Goal: Task Accomplishment & Management: Manage account settings

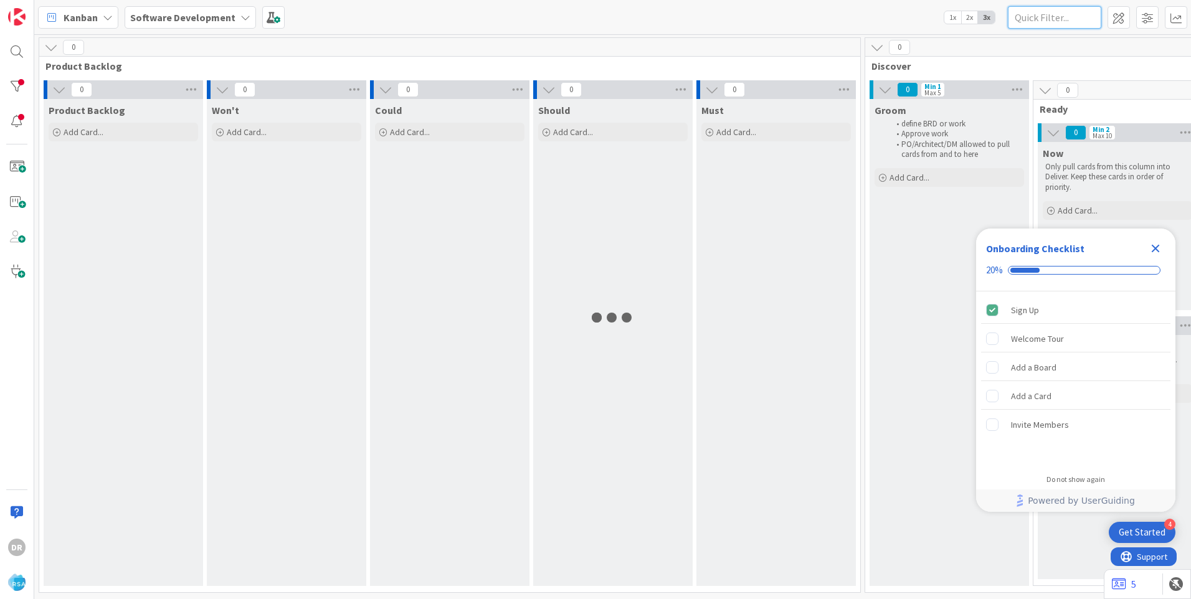
click at [1061, 17] on input "text" at bounding box center [1054, 17] width 93 height 22
click at [17, 84] on div at bounding box center [16, 86] width 25 height 25
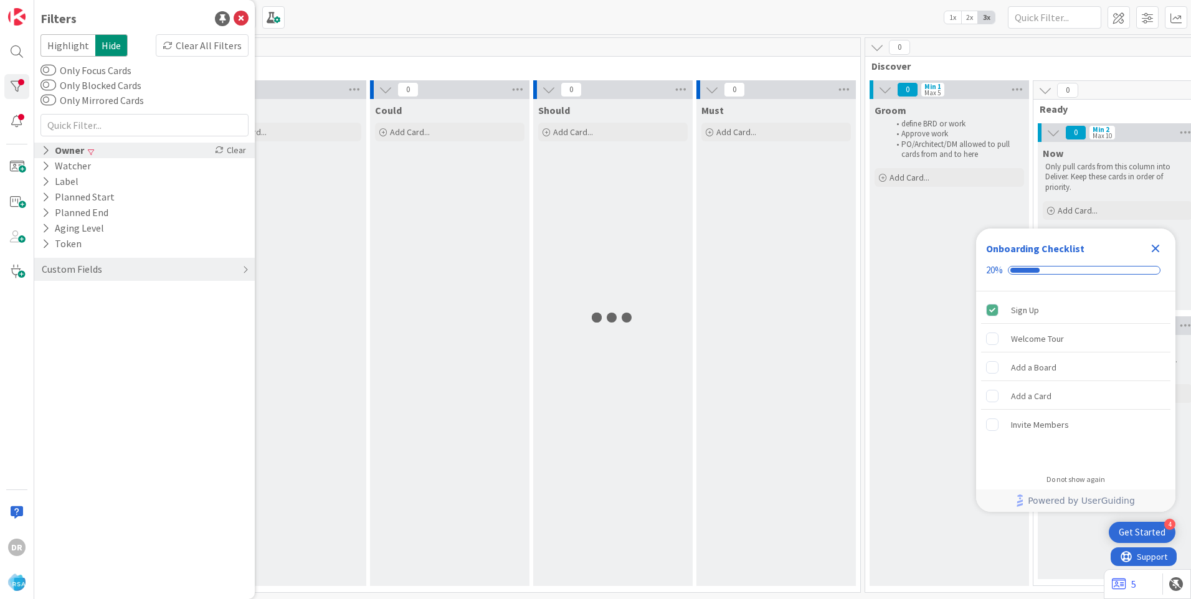
click at [51, 145] on div "Owner" at bounding box center [62, 151] width 45 height 16
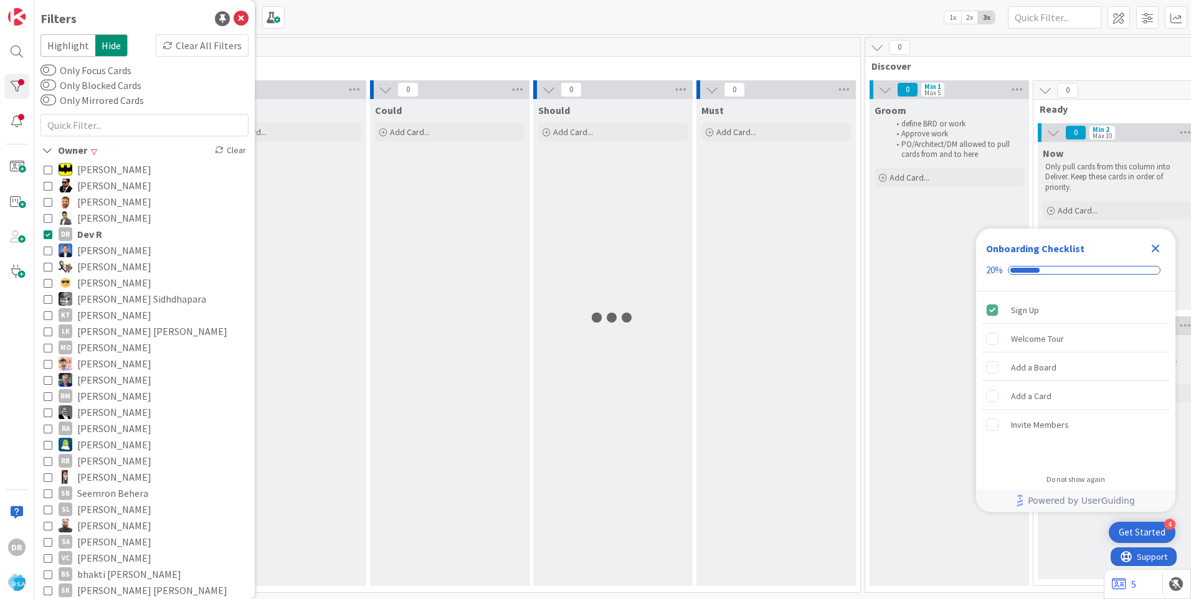
click at [49, 233] on icon at bounding box center [48, 234] width 9 height 9
click at [1040, 15] on input "text" at bounding box center [1054, 17] width 93 height 22
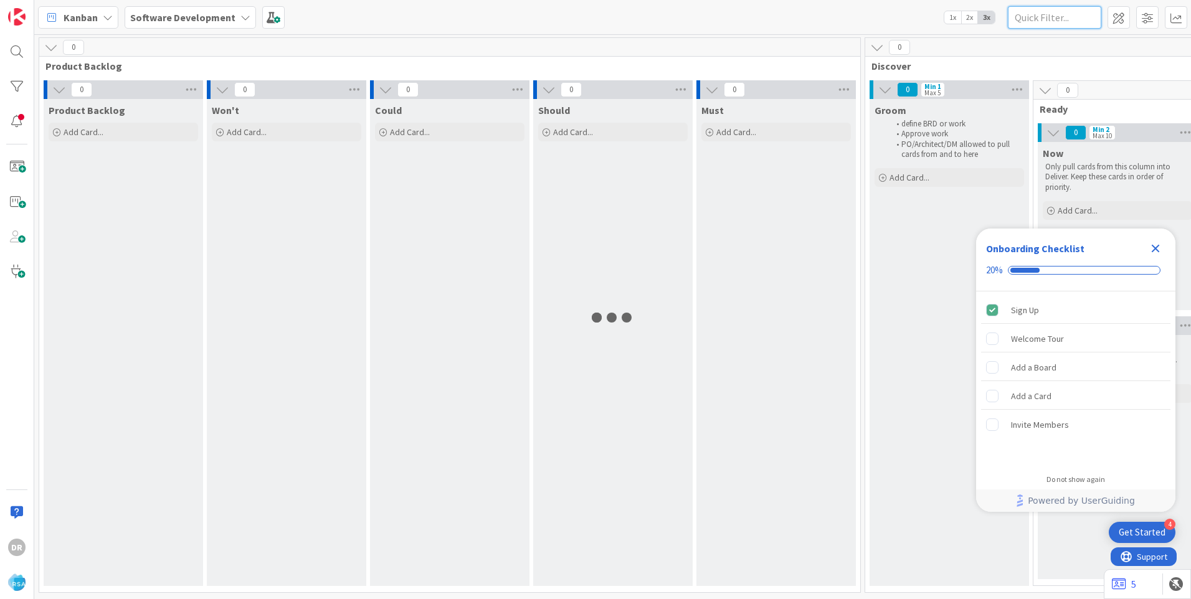
paste input "8953"
type input "8953"
click at [1154, 252] on icon "Close Checklist" at bounding box center [1156, 249] width 8 height 8
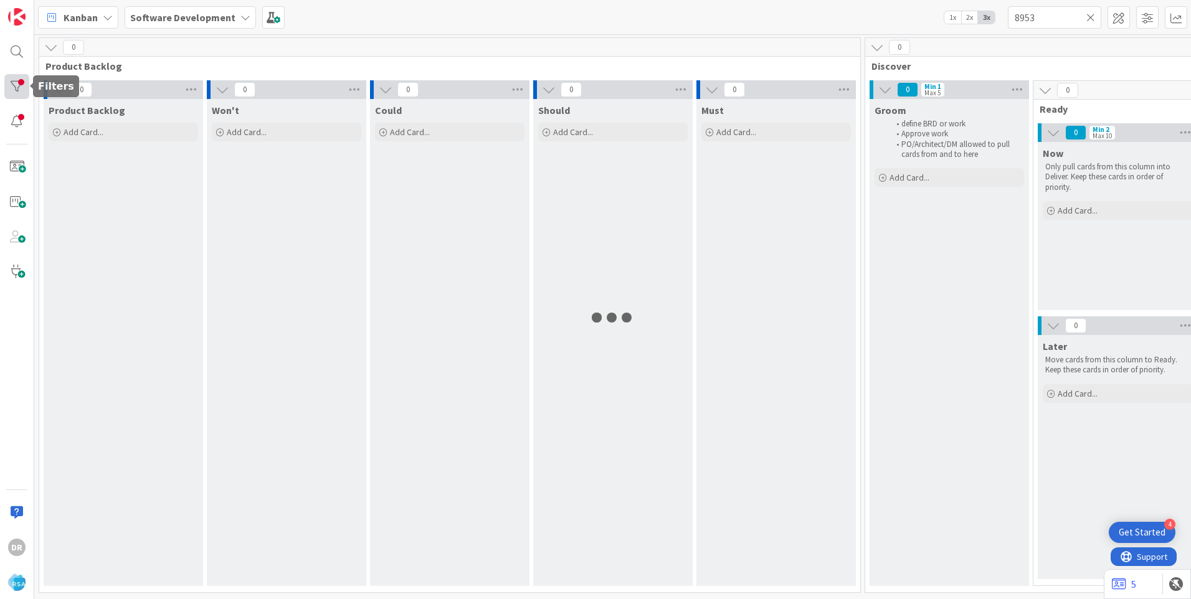
click at [16, 90] on div at bounding box center [16, 86] width 25 height 25
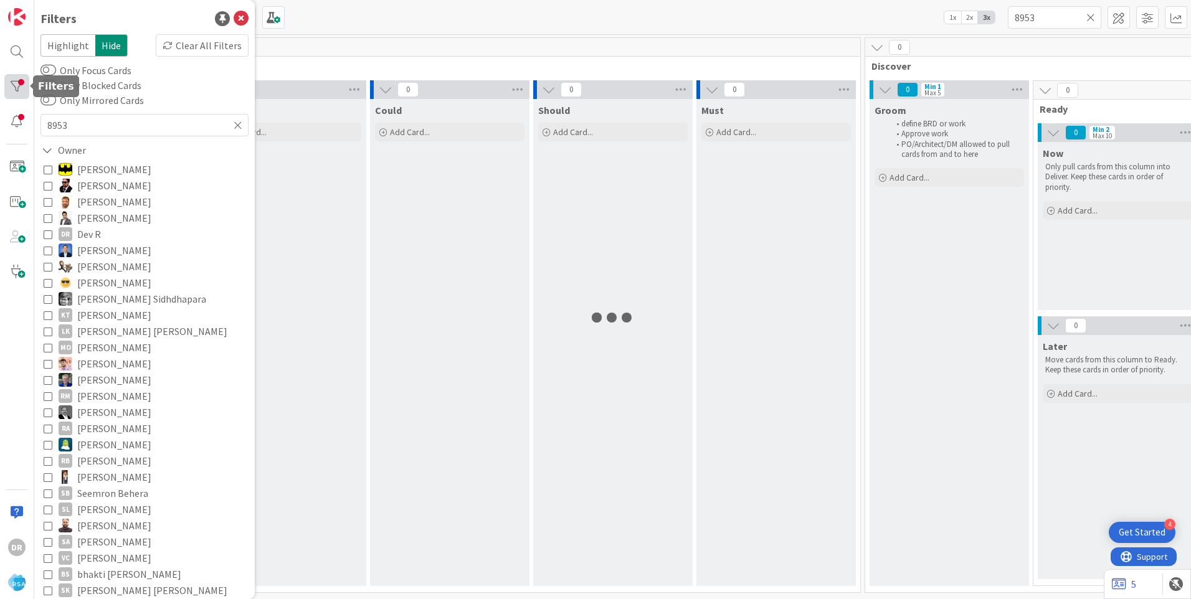
click at [17, 94] on div at bounding box center [16, 86] width 25 height 25
click at [49, 151] on icon at bounding box center [47, 150] width 11 height 11
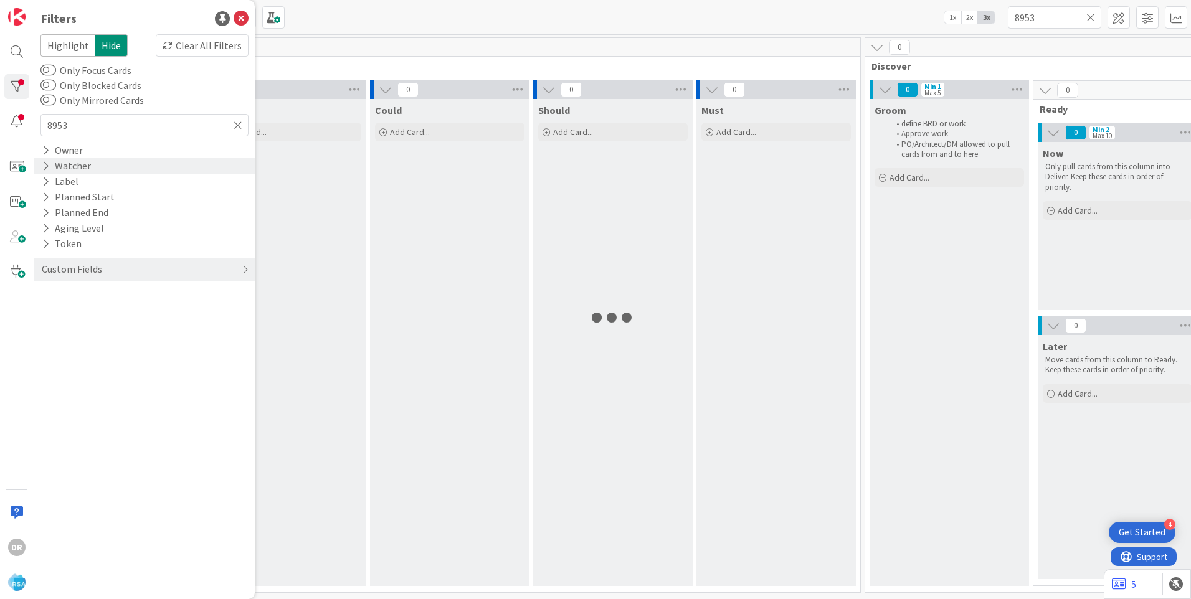
click at [46, 168] on icon at bounding box center [46, 166] width 8 height 11
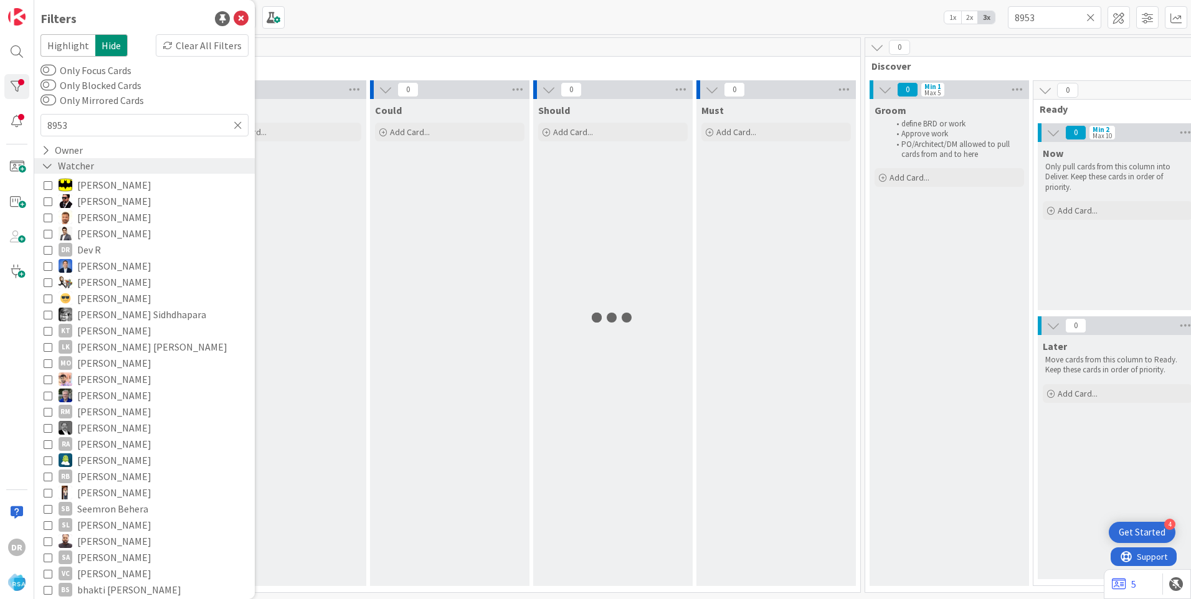
click at [46, 168] on icon at bounding box center [47, 166] width 11 height 11
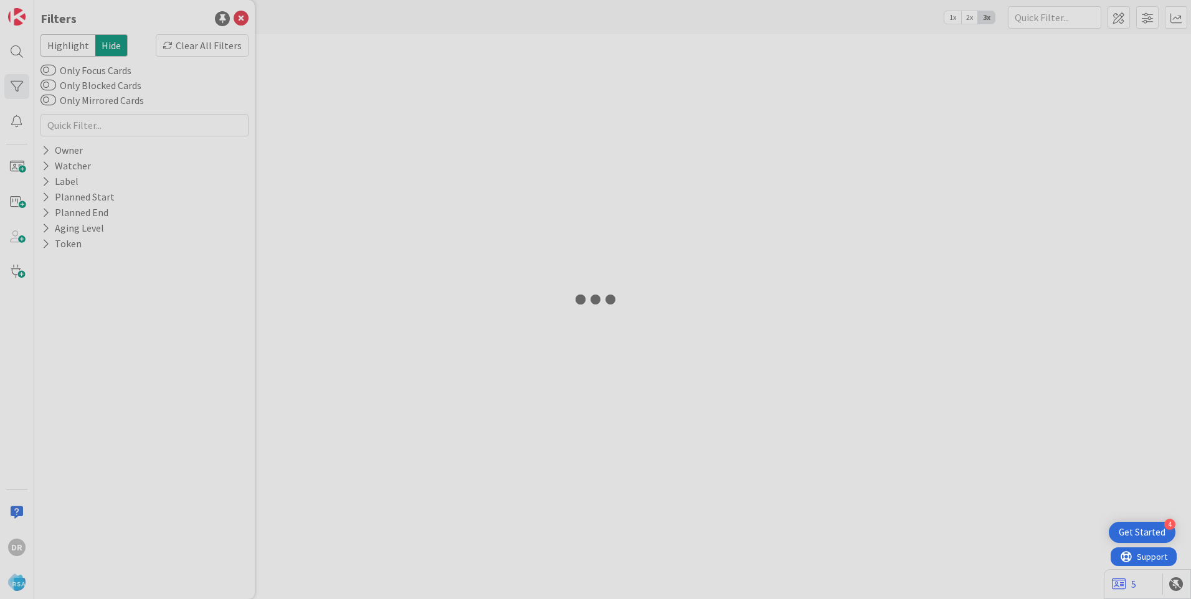
type input "8953"
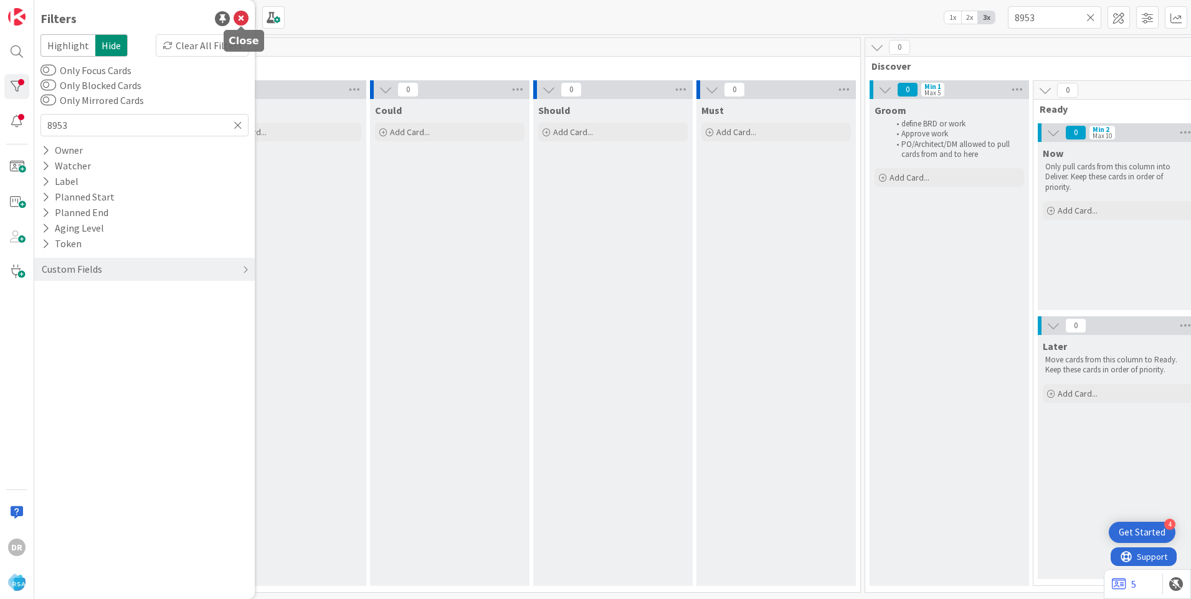
click at [246, 21] on icon at bounding box center [241, 18] width 15 height 15
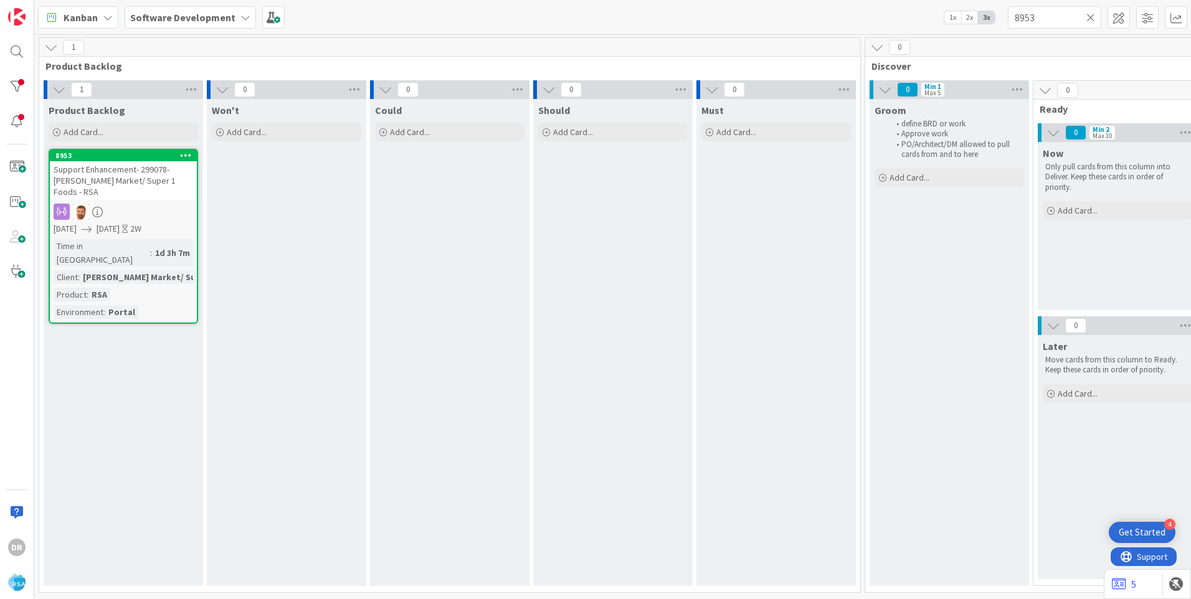
click at [121, 172] on span "Support Enhancement- 299078- [PERSON_NAME] Market/ Super 1 Foods - RSA" at bounding box center [115, 181] width 122 height 34
click at [147, 171] on span "Support Enhancement- 299078- Moody's Market/ Super 1 Foods - RSA" at bounding box center [115, 181] width 122 height 34
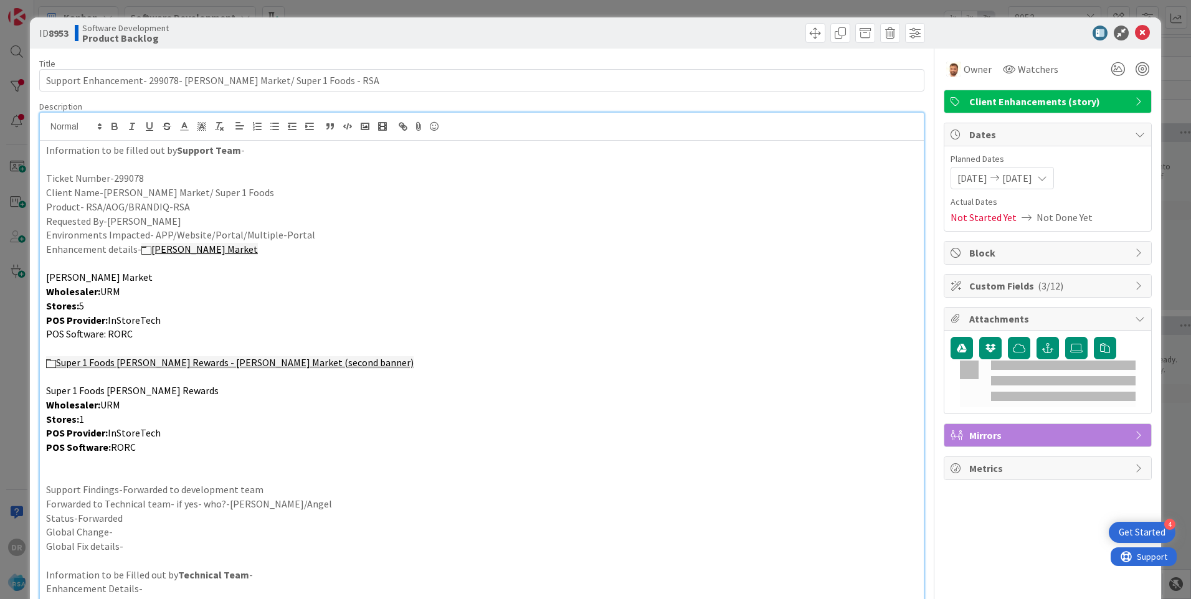
click at [111, 136] on div "Information to be filled out by Support Team - Ticket Number-299078 Client Name…" at bounding box center [482, 389] width 884 height 553
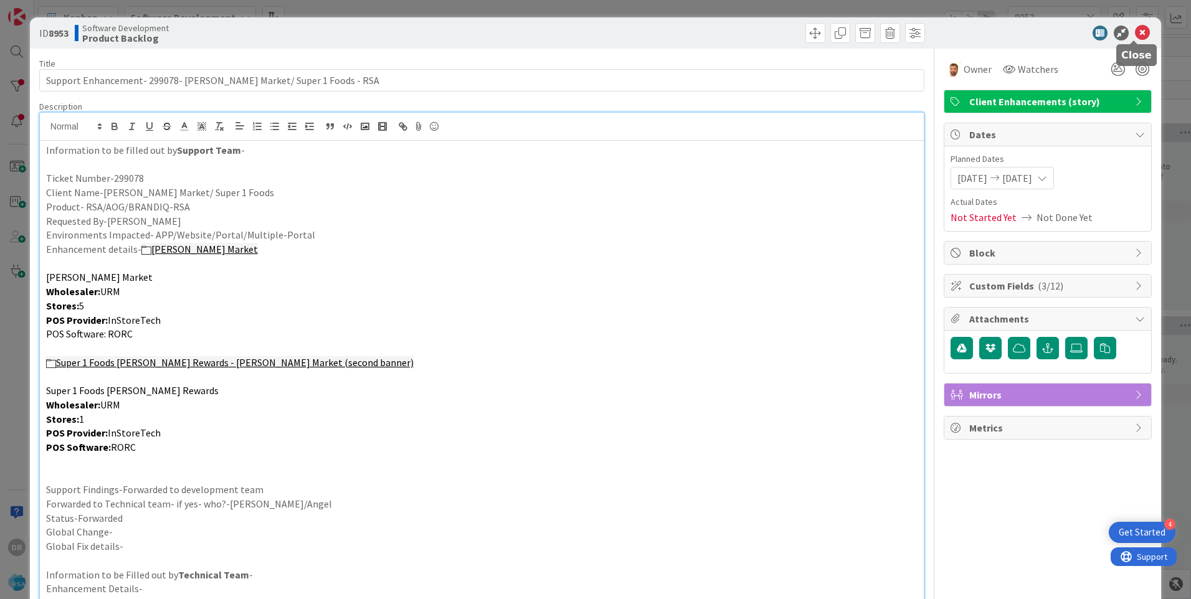
click at [1135, 34] on icon at bounding box center [1142, 33] width 15 height 15
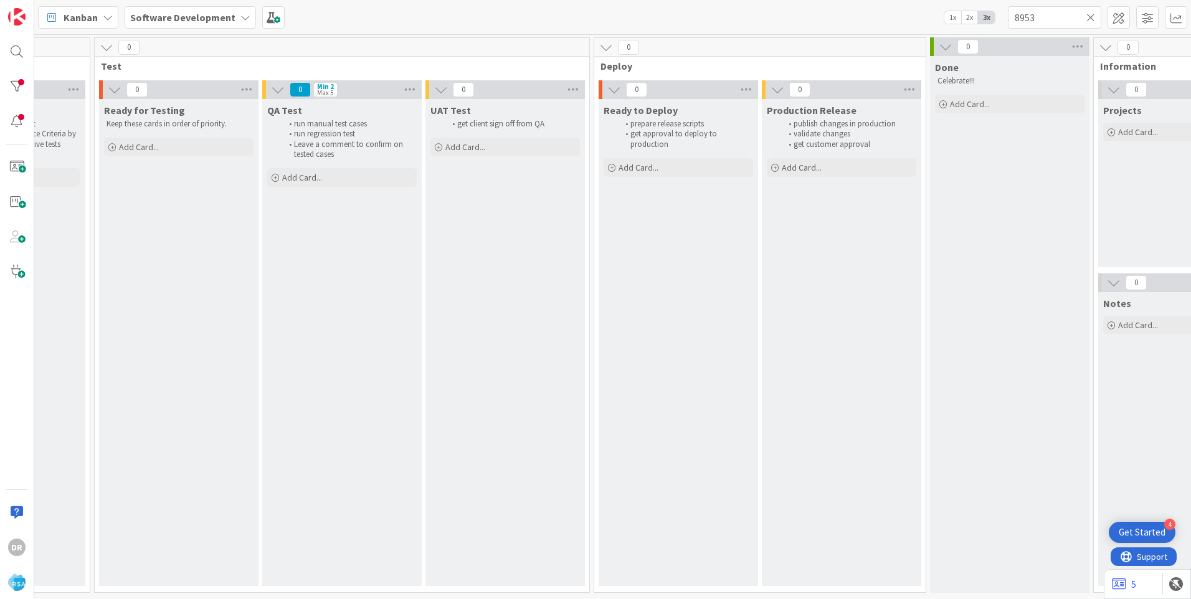
scroll to position [0, 2094]
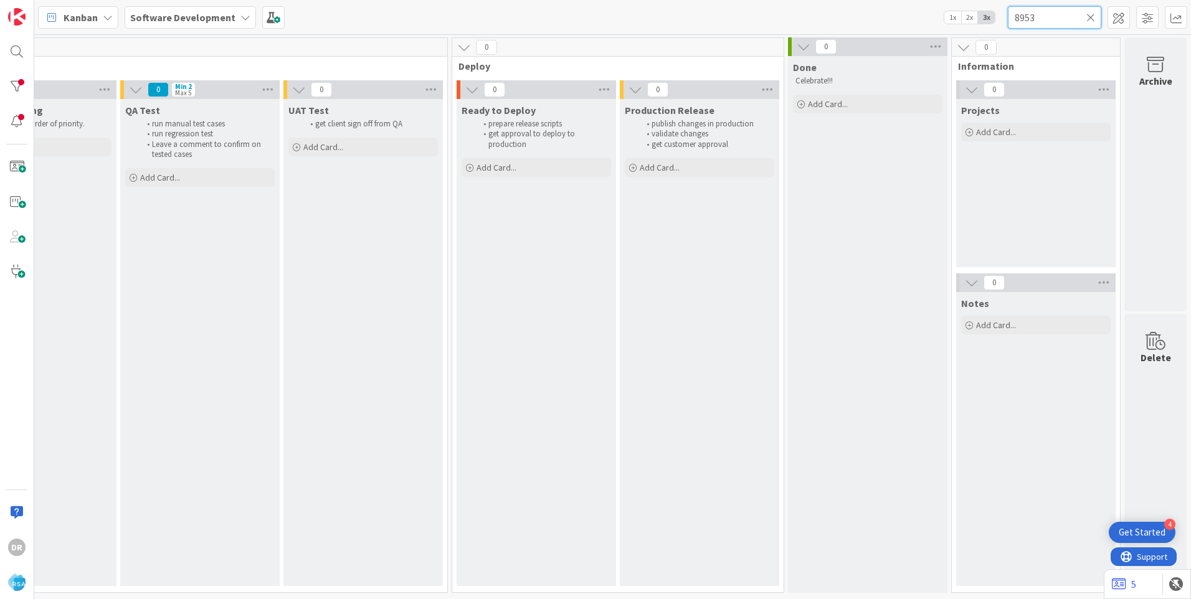
click at [1054, 21] on input "8953" at bounding box center [1054, 17] width 93 height 22
paste input "76"
type input "8976"
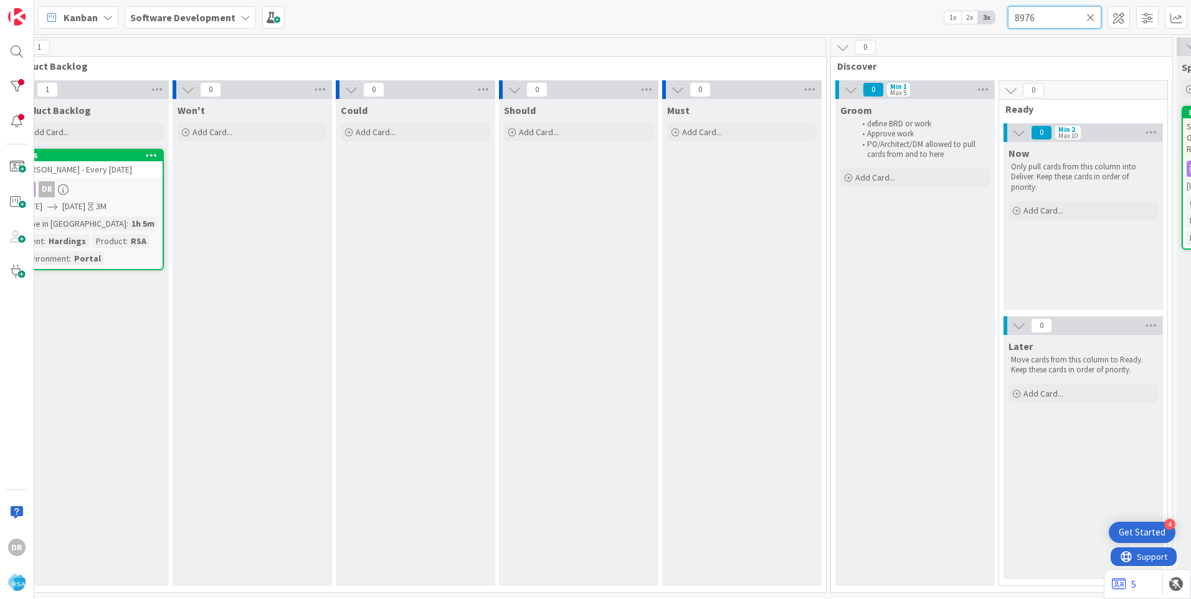
scroll to position [0, 0]
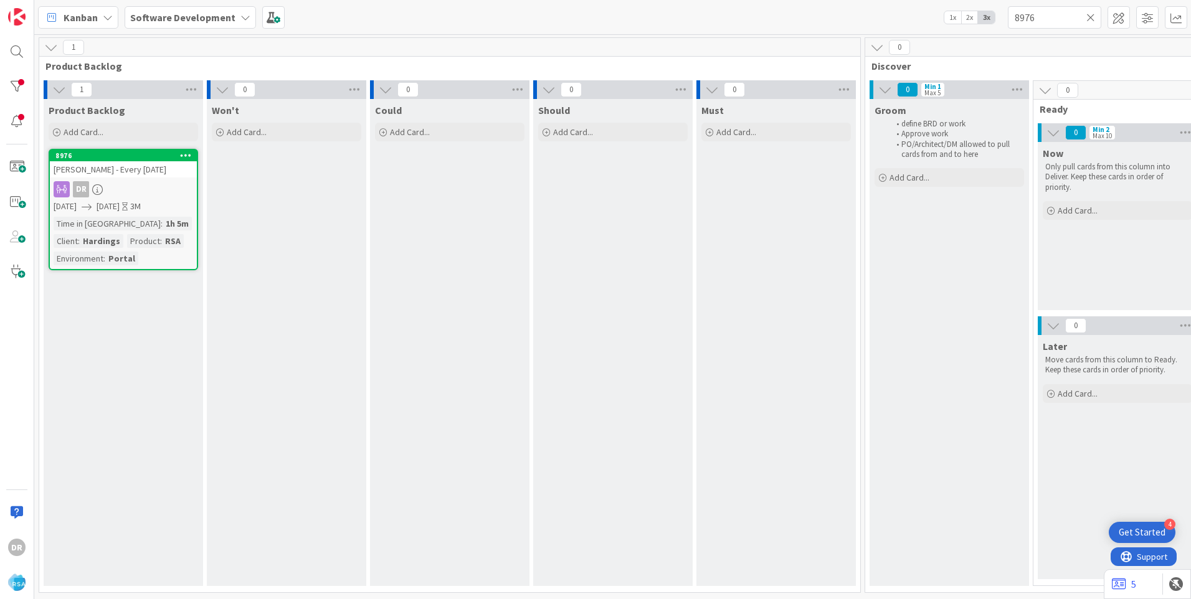
click at [108, 169] on span "Hardings - Every Thursday" at bounding box center [110, 169] width 113 height 11
click at [114, 179] on link "8976 Hardings - Every Thursday DR 08/11/2025 10/30/2025 3M Time in Column : 1h …" at bounding box center [124, 209] width 150 height 121
click at [134, 168] on span "Hardings - Every Thursday" at bounding box center [110, 169] width 113 height 11
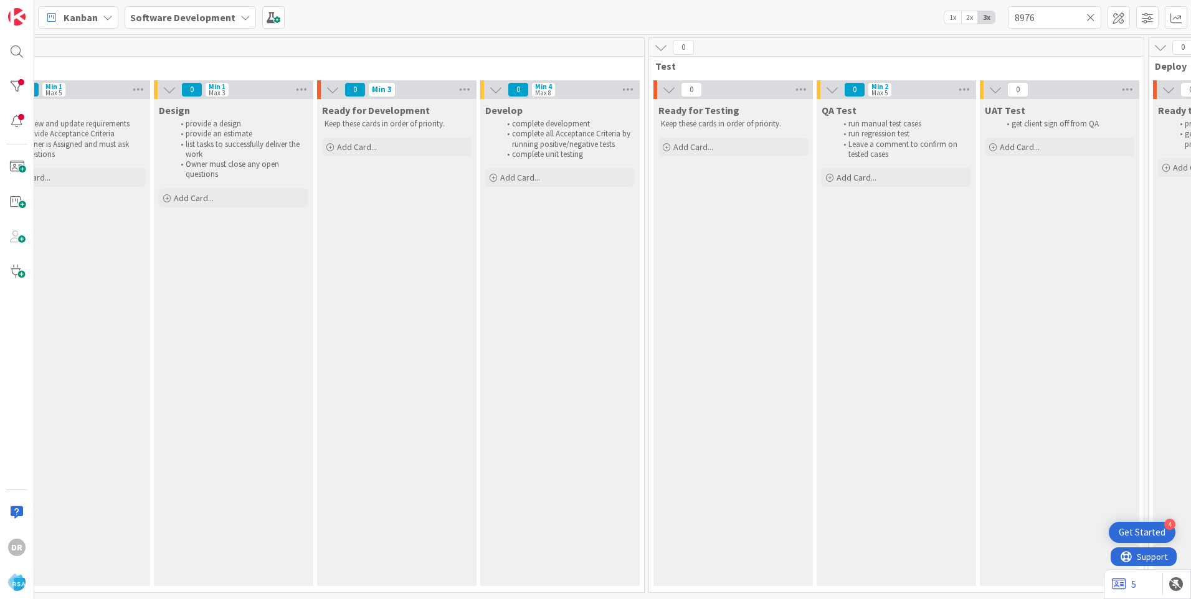
scroll to position [0, 2094]
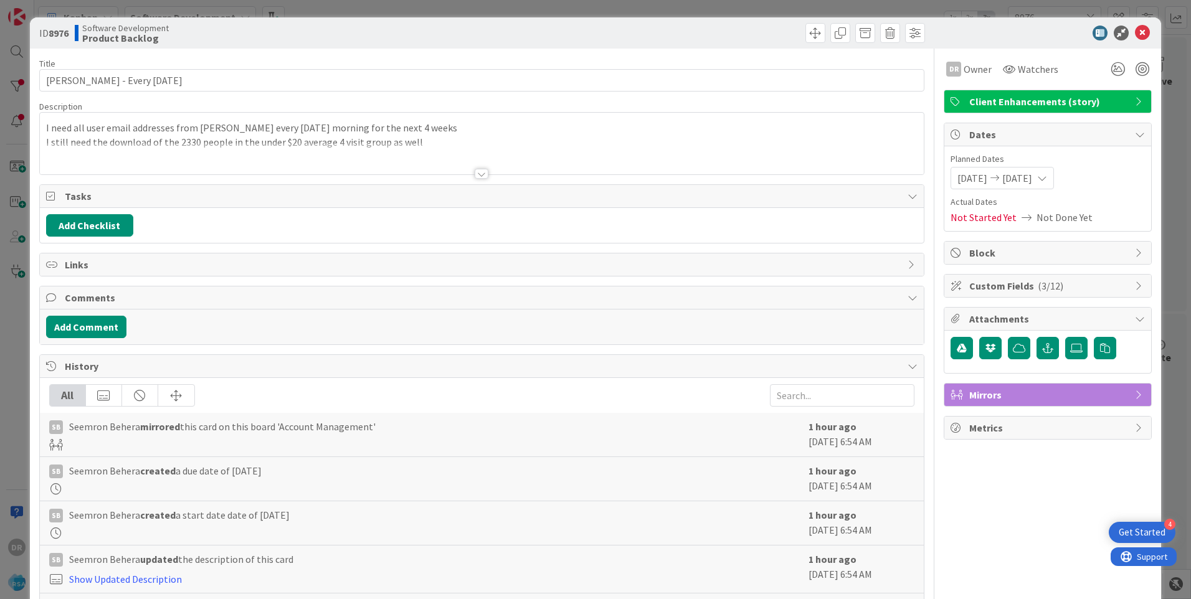
click at [274, 143] on div at bounding box center [482, 159] width 884 height 32
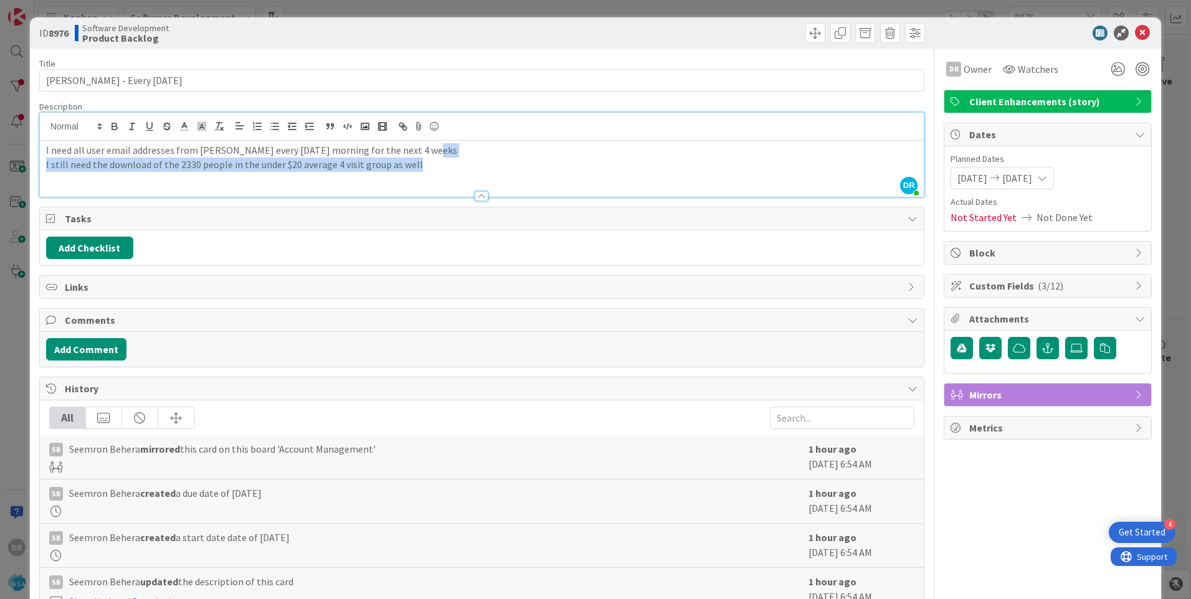
drag, startPoint x: 420, startPoint y: 167, endPoint x: 427, endPoint y: 154, distance: 14.5
click at [427, 154] on div "I need all user email addresses from Hardings every Thursday morning for the ne…" at bounding box center [482, 169] width 884 height 56
drag, startPoint x: 450, startPoint y: 153, endPoint x: 37, endPoint y: 145, distance: 413.1
click at [37, 145] on div "ID 8976 Software Development Product Backlog Title 25 / 128 Hardings - Every Th…" at bounding box center [595, 345] width 1131 height 657
copy p "I need all user email addresses from Hardings every Thursday morning for the ne…"
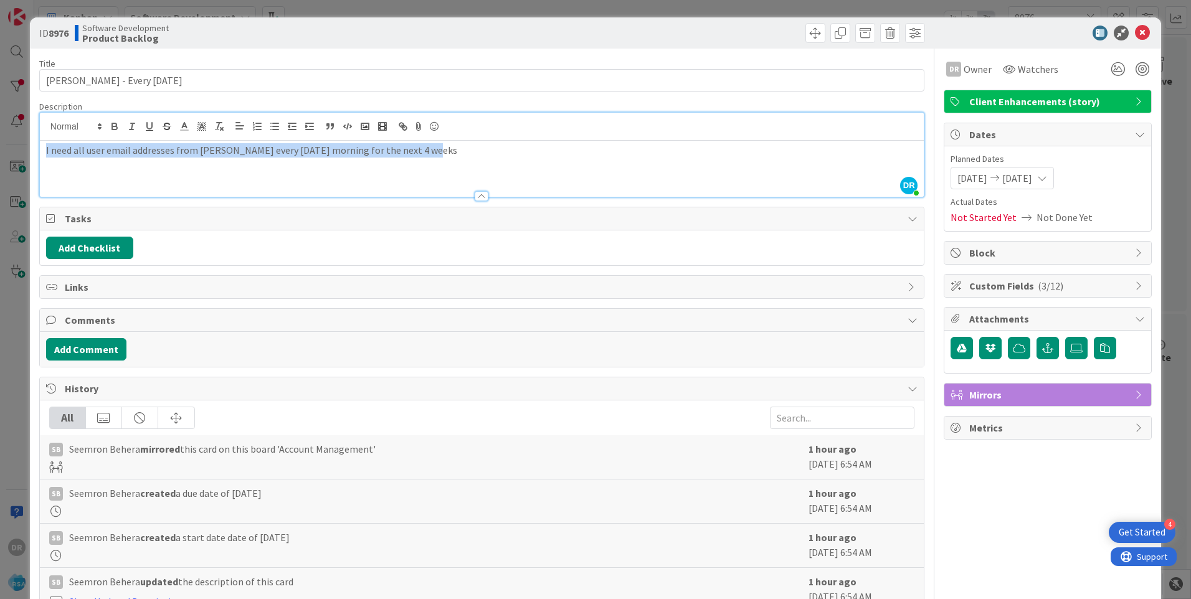
click at [49, 150] on p "I need all user email addresses from Hardings every Thursday morning for the ne…" at bounding box center [481, 150] width 871 height 14
copy p "I need all user email addresses from Hardings every Thursday morning for the ne…"
click at [92, 353] on button "Add Comment" at bounding box center [86, 349] width 80 height 22
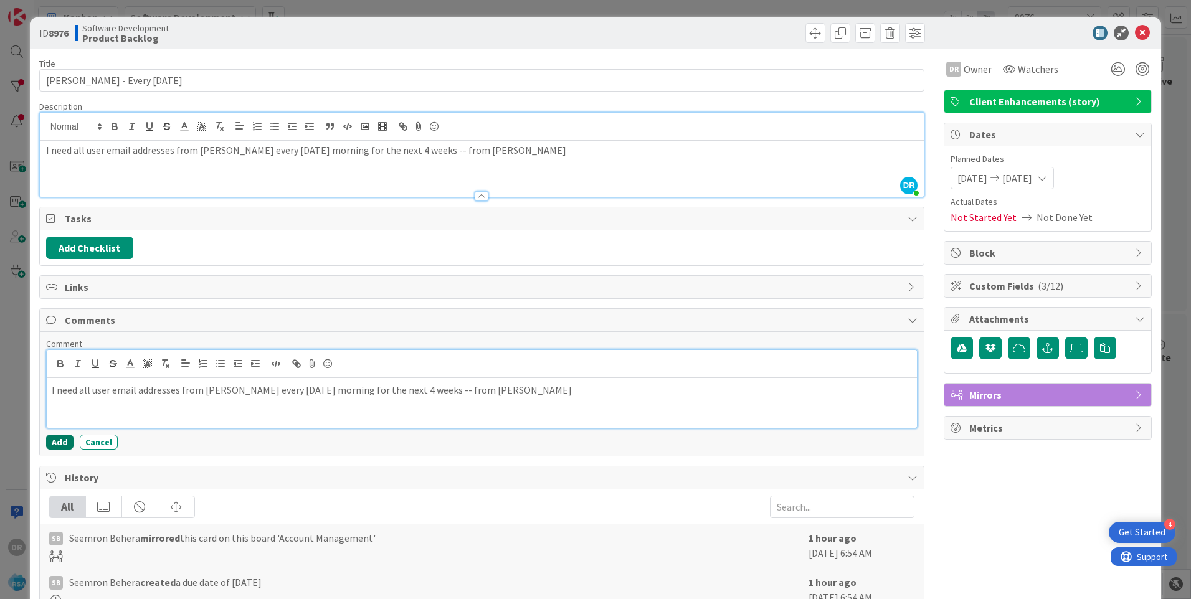
click at [62, 444] on button "Add" at bounding box center [59, 442] width 27 height 15
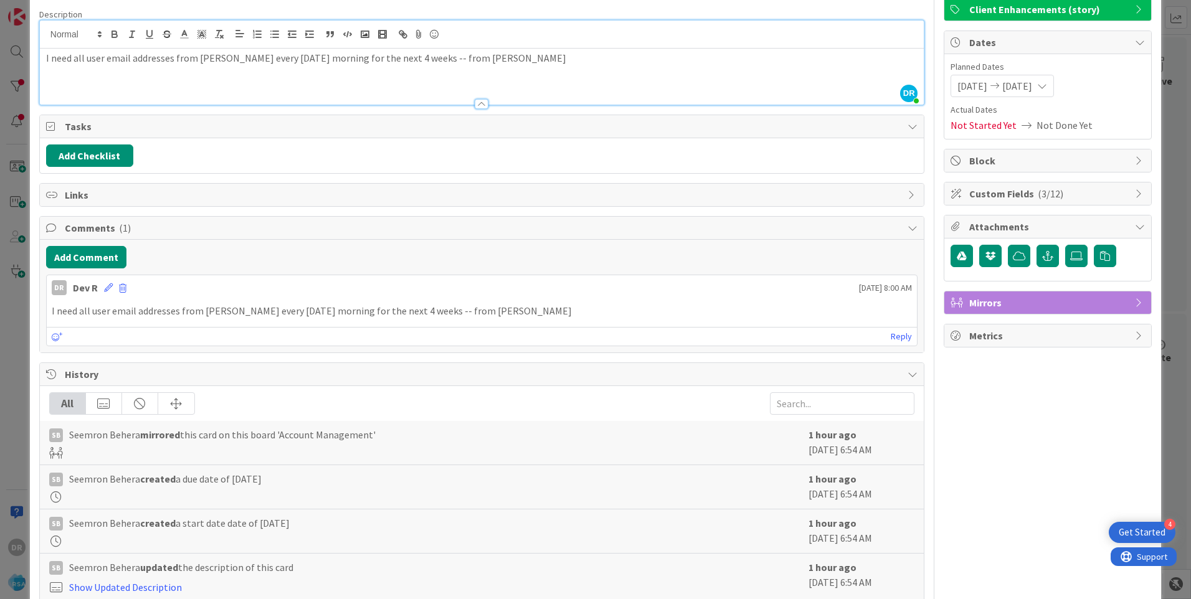
scroll to position [0, 0]
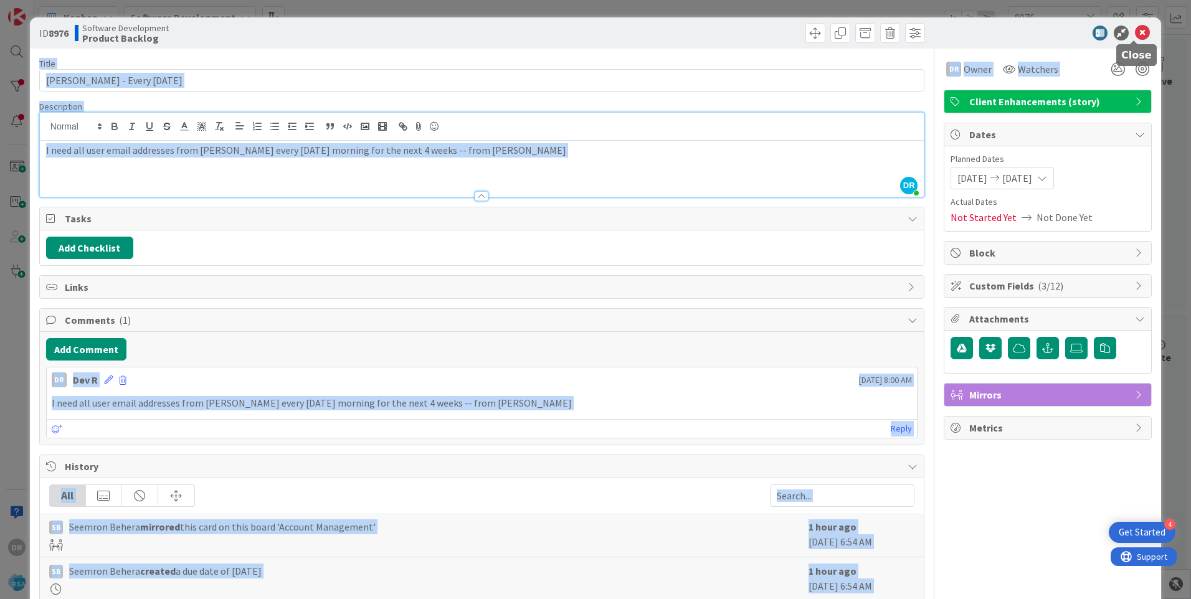
drag, startPoint x: 1131, startPoint y: 34, endPoint x: 1007, endPoint y: 93, distance: 137.9
click at [1007, 93] on div "ID 8976 Software Development Product Backlog Title 25 / 128 Hardings - Every Th…" at bounding box center [595, 384] width 1131 height 735
drag, startPoint x: 1007, startPoint y: 92, endPoint x: 962, endPoint y: 67, distance: 51.1
click at [964, 67] on span "Owner" at bounding box center [978, 69] width 28 height 15
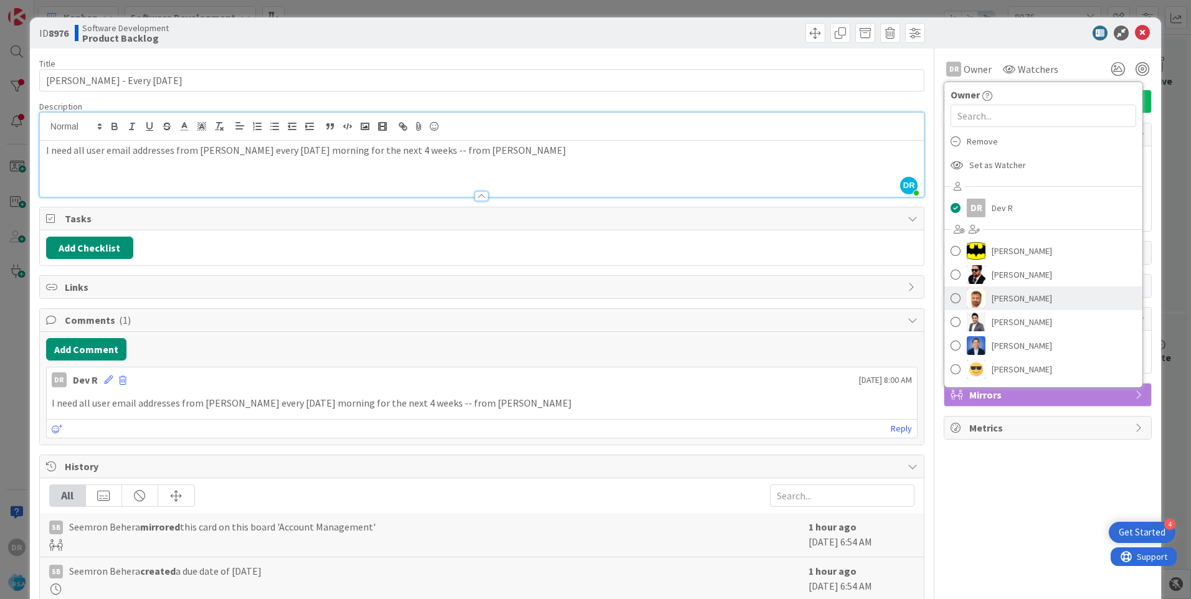
click at [951, 297] on span at bounding box center [956, 298] width 10 height 19
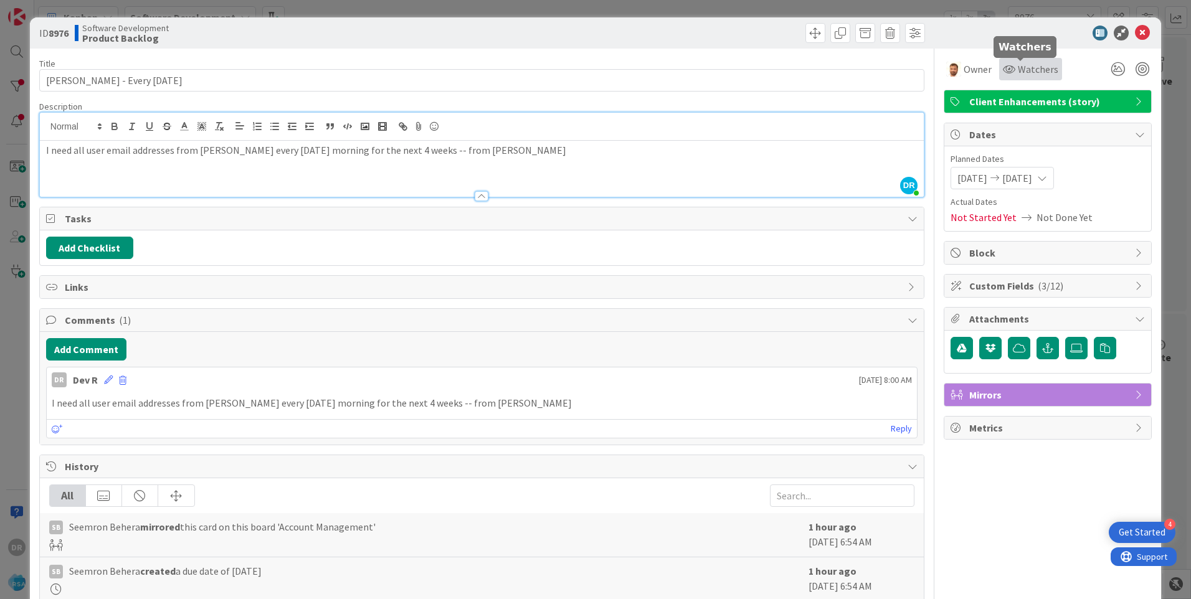
click at [1035, 72] on span "Watchers" at bounding box center [1038, 69] width 40 height 15
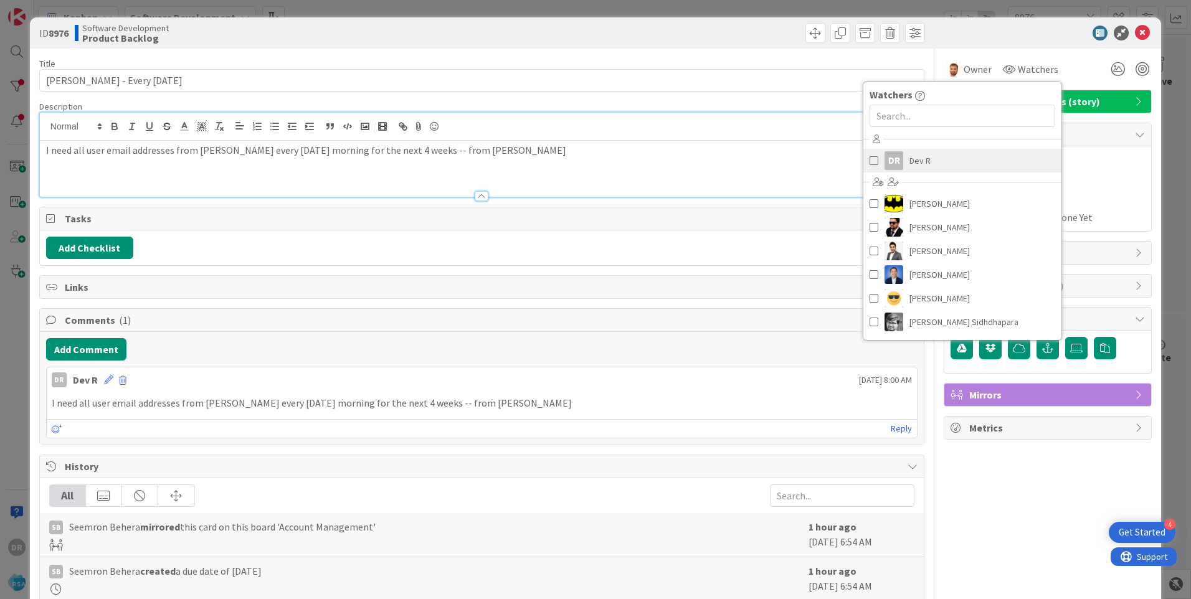
click at [870, 159] on span at bounding box center [874, 160] width 9 height 19
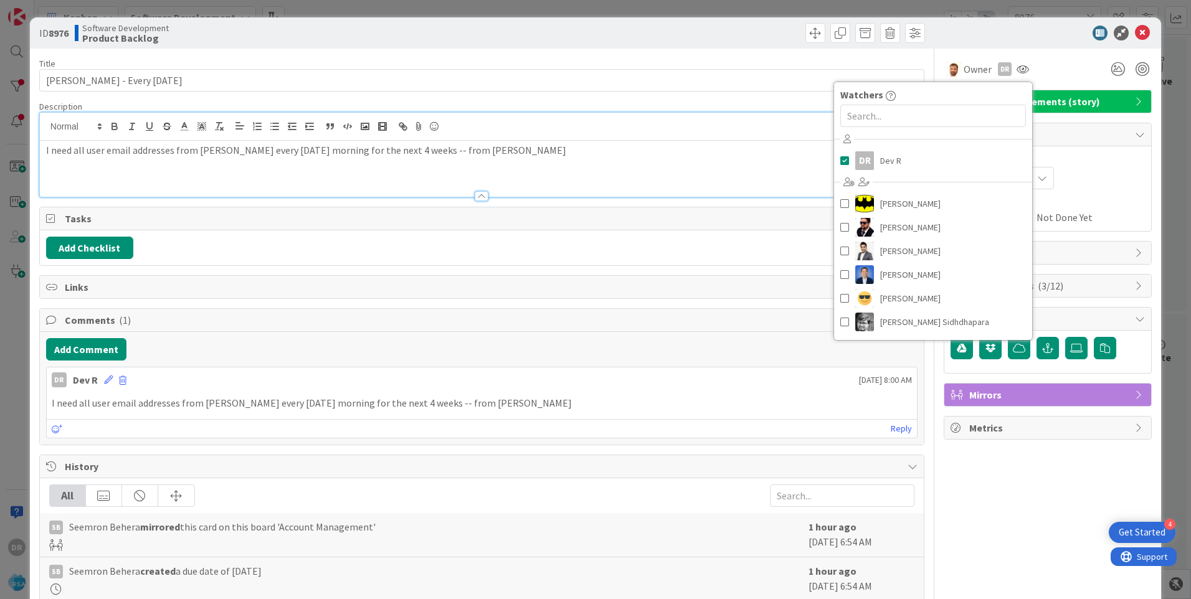
click at [1042, 45] on div "ID 8976 Software Development Product Backlog" at bounding box center [595, 32] width 1131 height 31
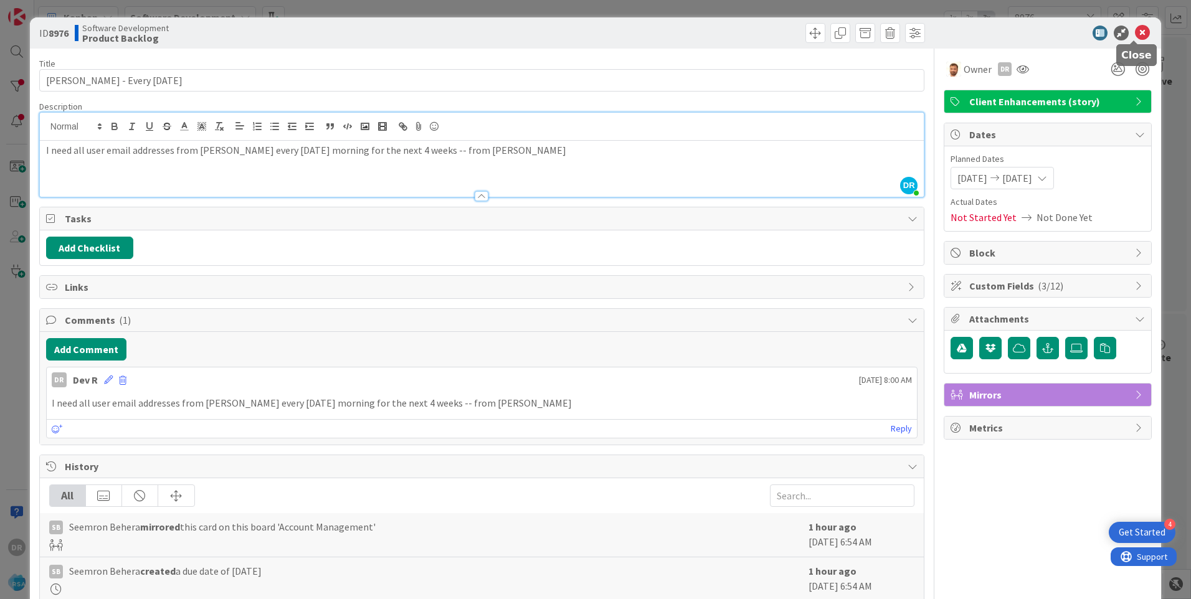
click at [1136, 34] on icon at bounding box center [1142, 33] width 15 height 15
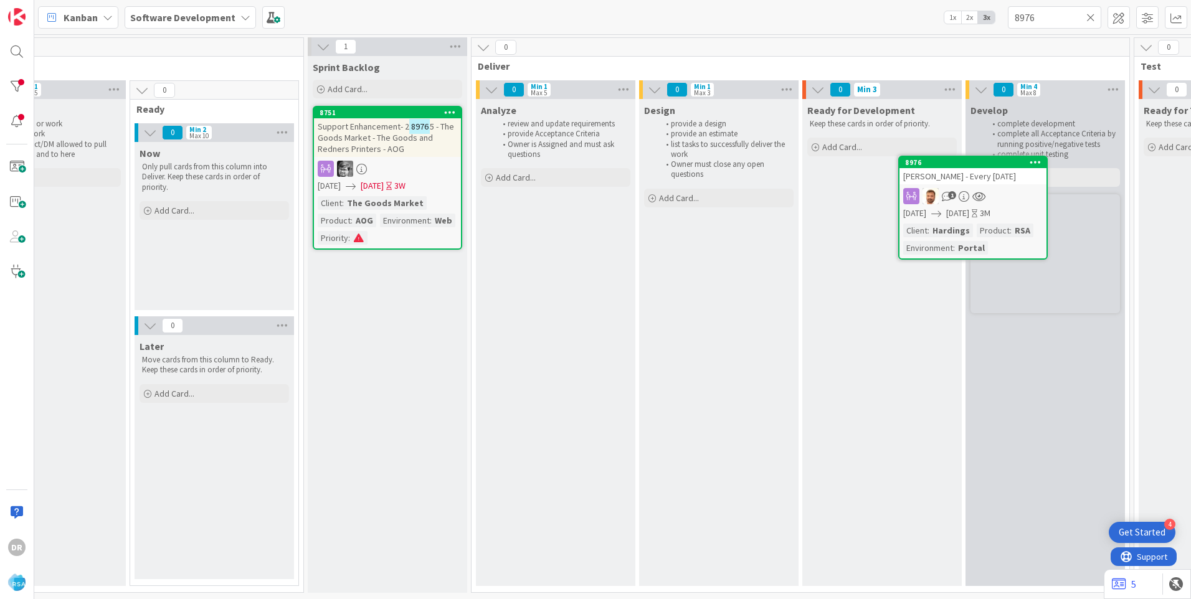
scroll to position [0, 906]
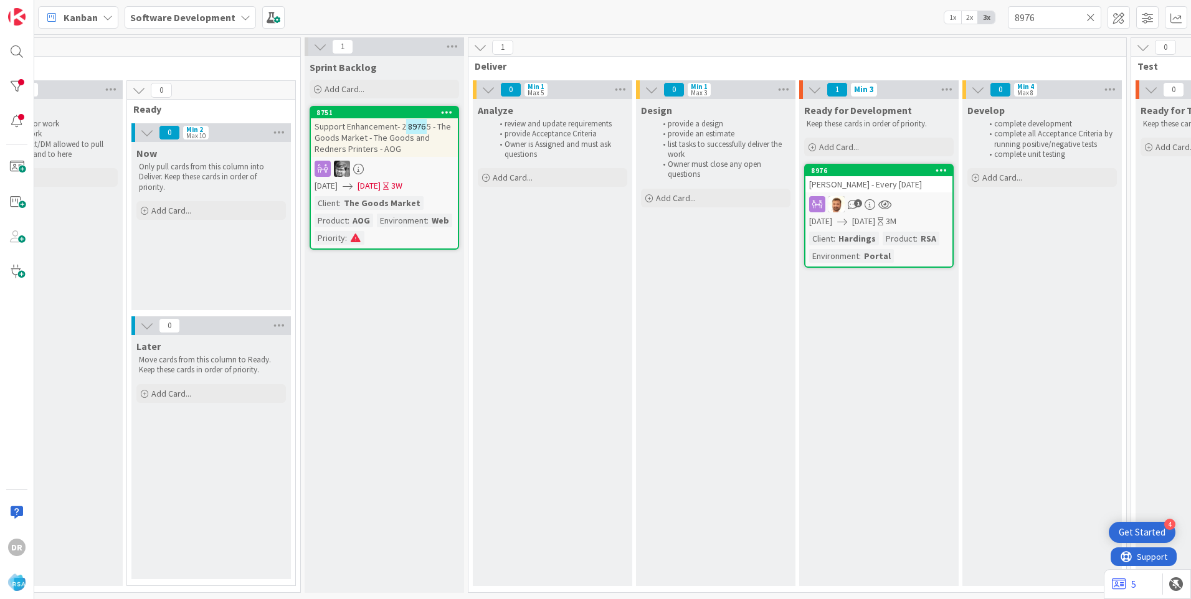
click at [888, 191] on div "Hardings - Every Thursday" at bounding box center [878, 184] width 147 height 16
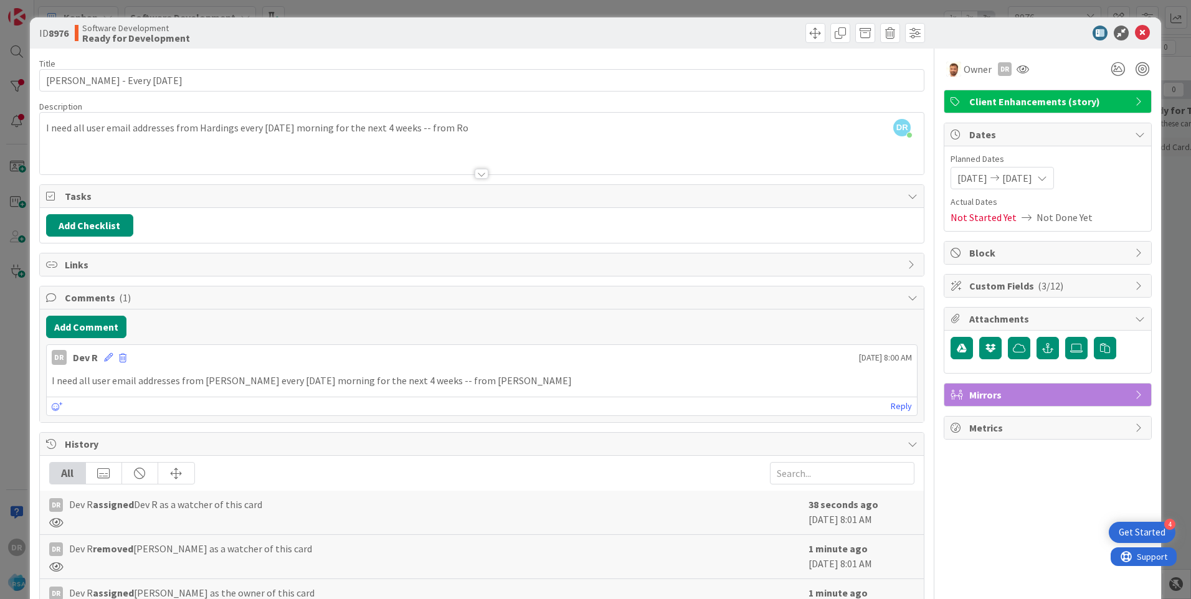
click at [493, 129] on div "DR Dev R just joined I need all user email addresses from Hardings every Thursd…" at bounding box center [482, 144] width 884 height 62
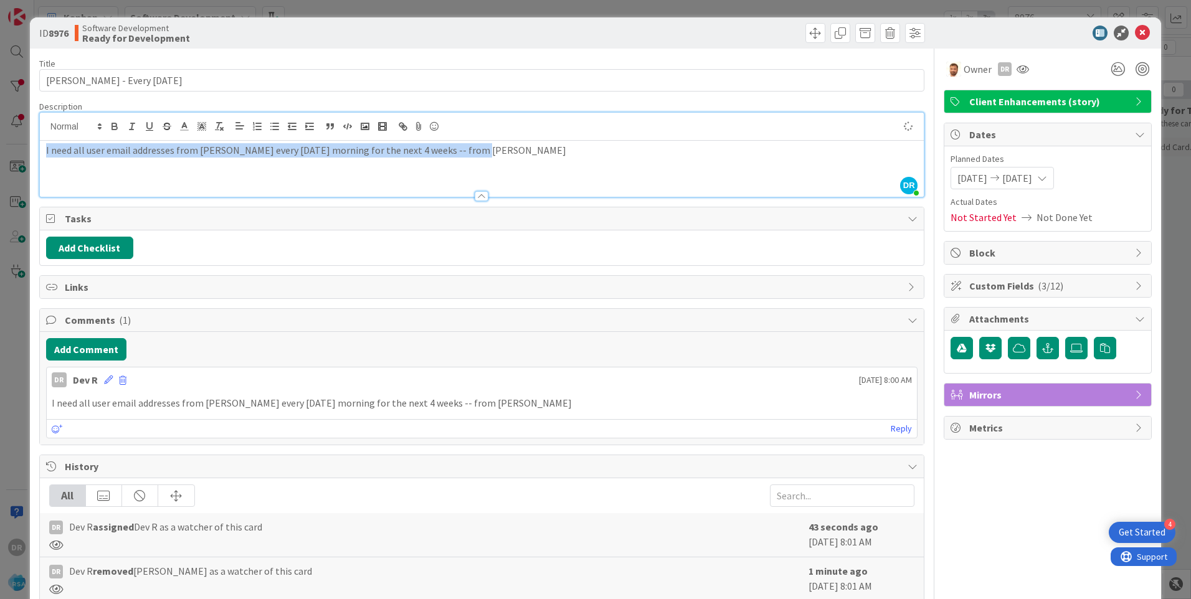
copy p "I need all user email addresses from Hardings every Thursday morning for the ne…"
click at [586, 166] on div "I need all user email addresses from Hardings every Thursday morning for the ne…" at bounding box center [482, 169] width 884 height 56
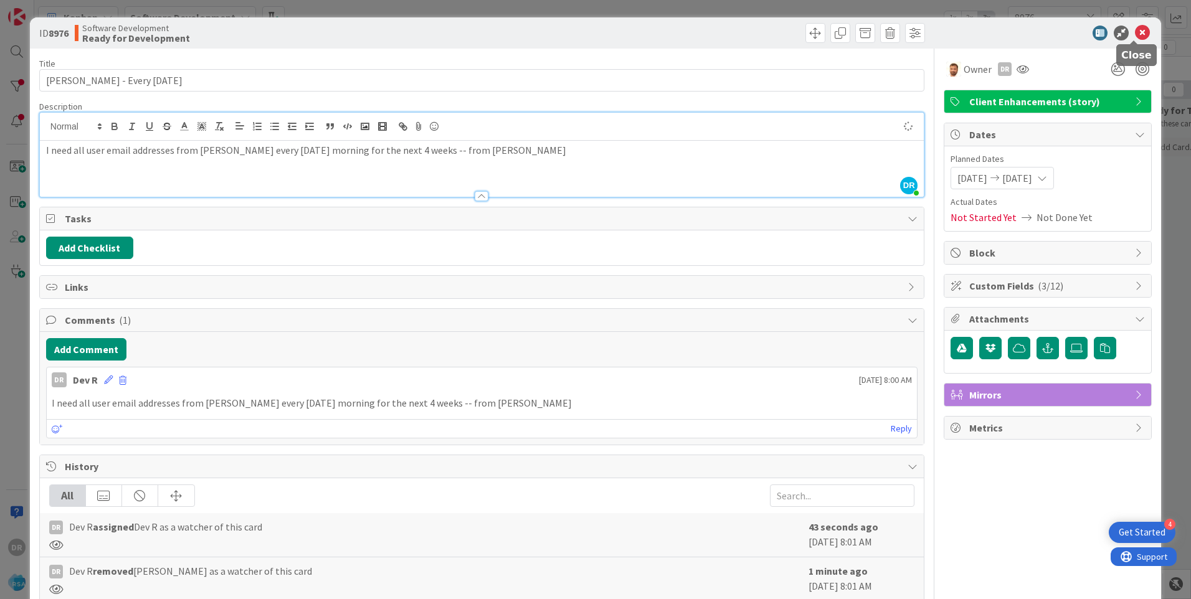
click at [1135, 35] on icon at bounding box center [1142, 33] width 15 height 15
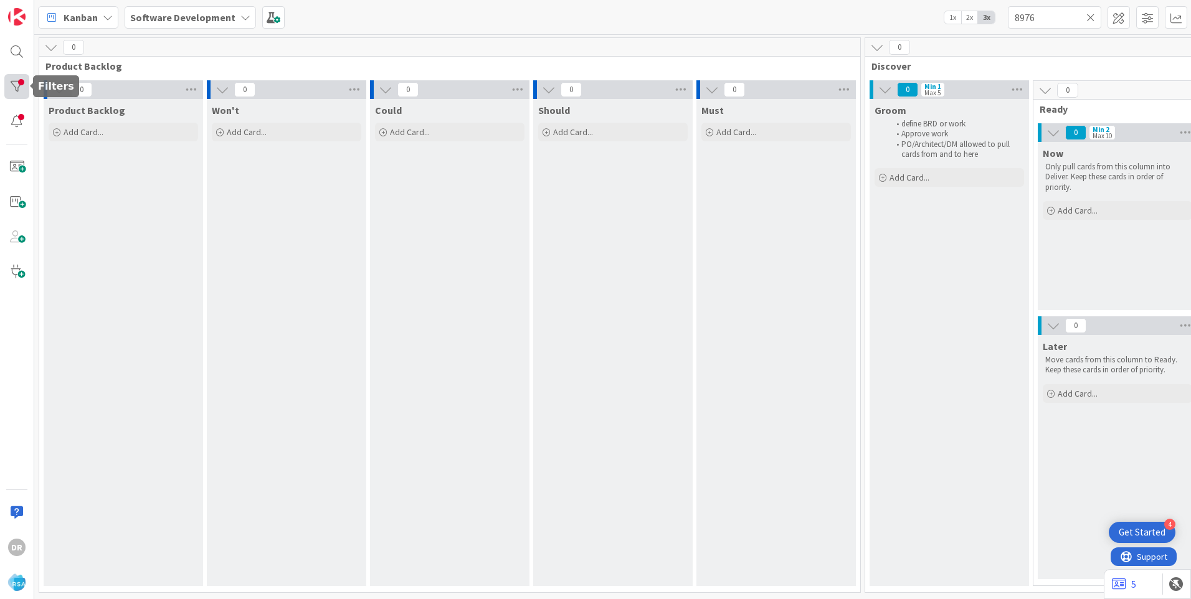
click at [19, 90] on div at bounding box center [16, 86] width 25 height 25
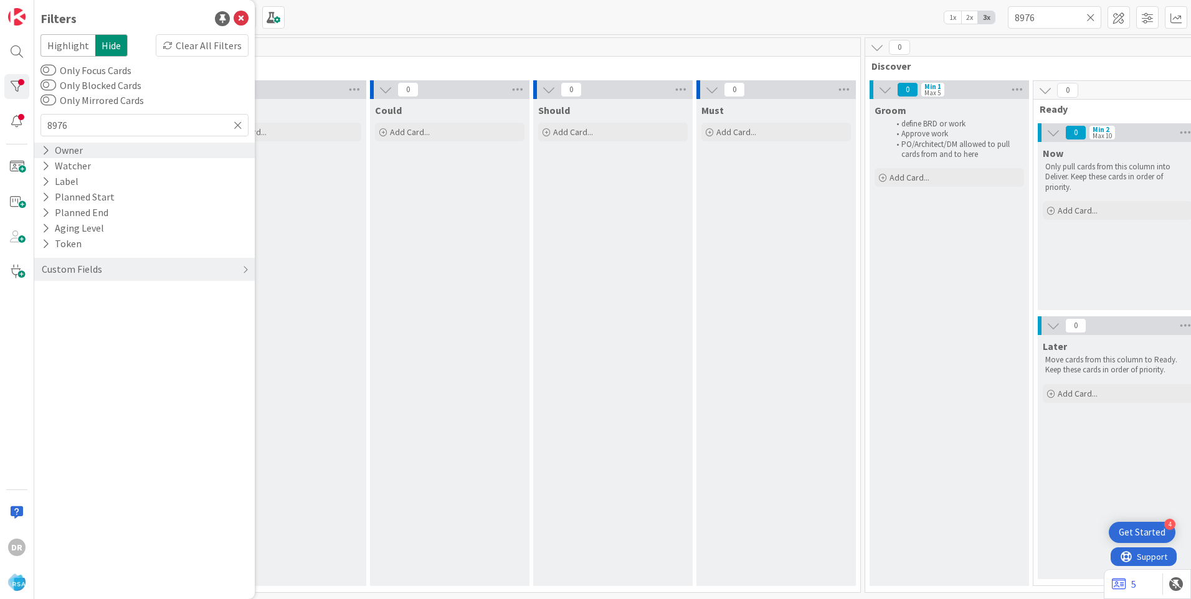
click at [47, 153] on icon at bounding box center [46, 150] width 8 height 11
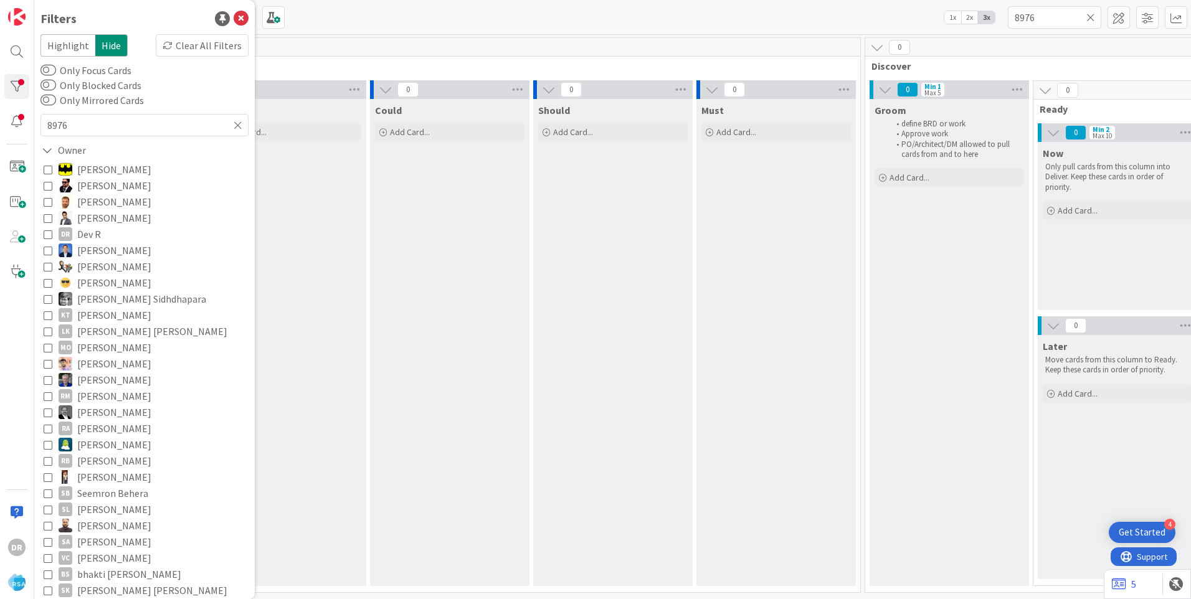
click at [48, 233] on icon at bounding box center [48, 234] width 9 height 9
click at [378, 225] on div "Could Add Card..." at bounding box center [449, 342] width 159 height 487
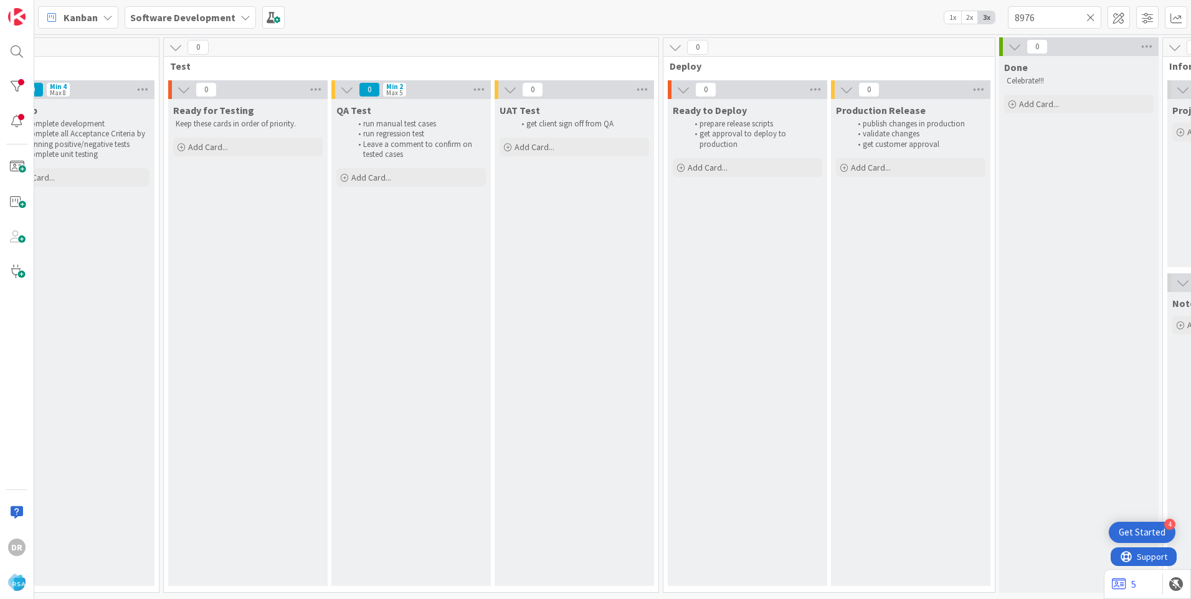
scroll to position [0, 2094]
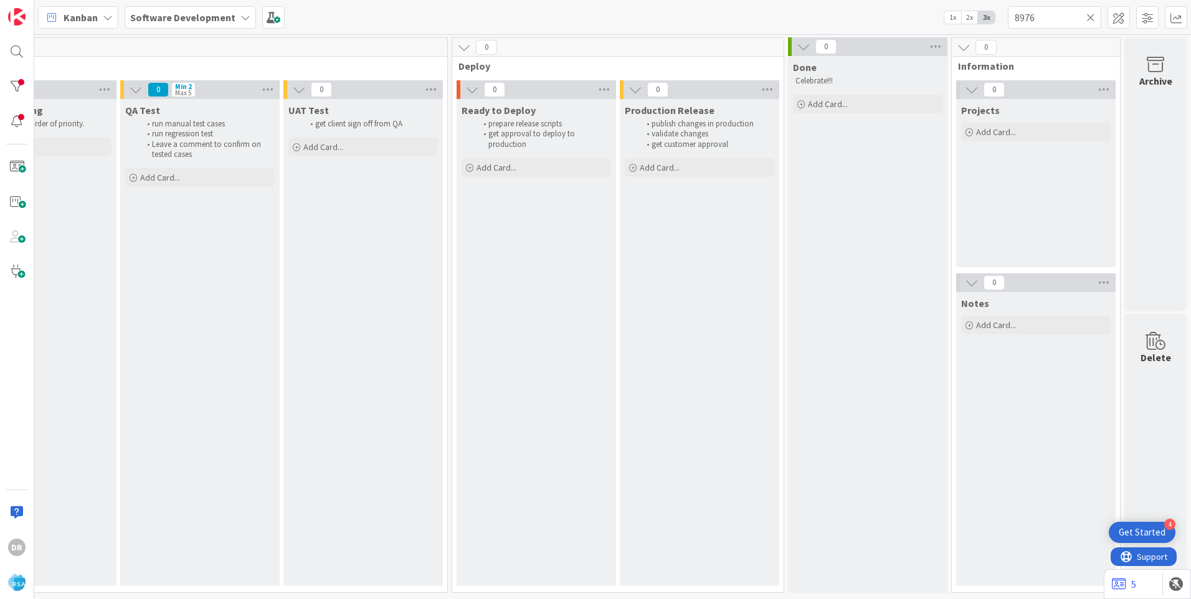
click at [1090, 12] on icon at bounding box center [1090, 17] width 9 height 11
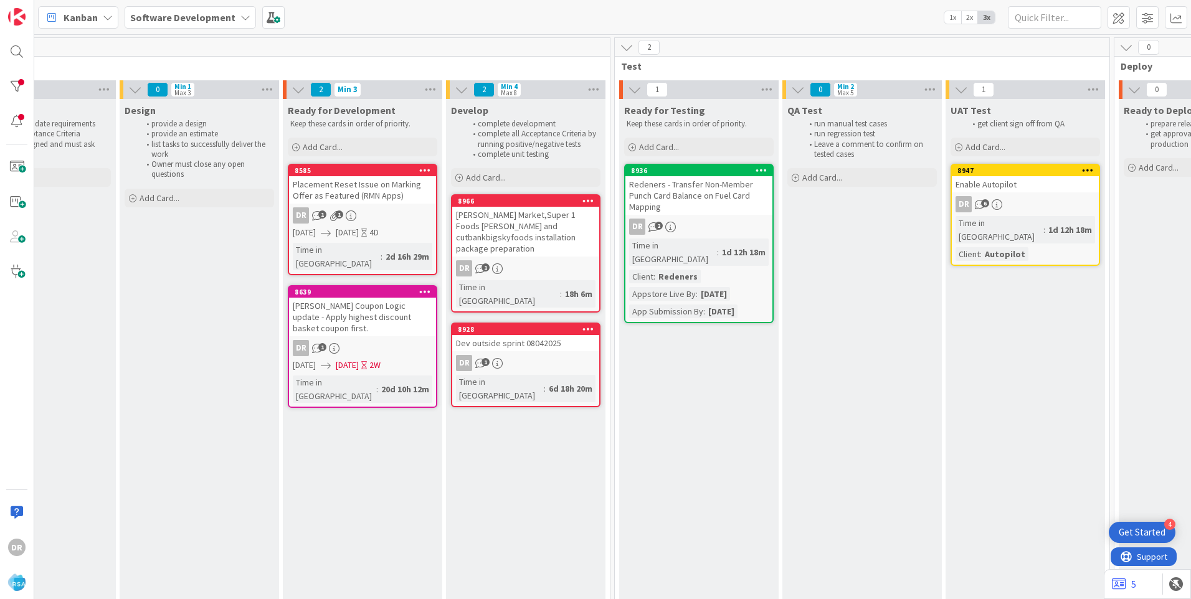
scroll to position [0, 1419]
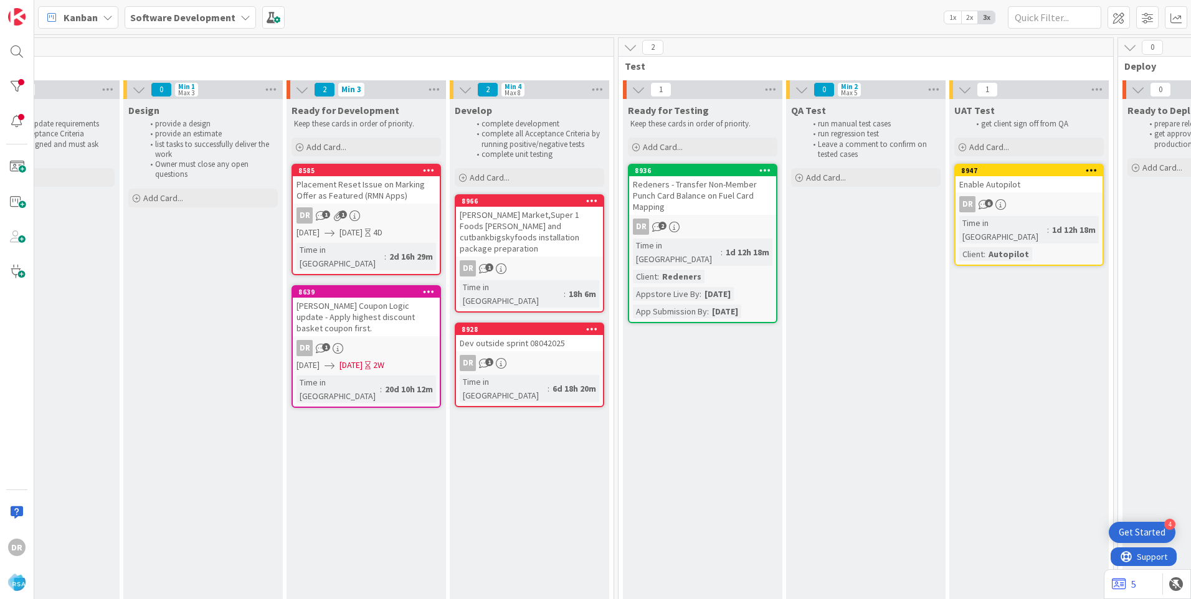
click at [525, 335] on div "Dev outside sprint 08042025" at bounding box center [529, 343] width 147 height 16
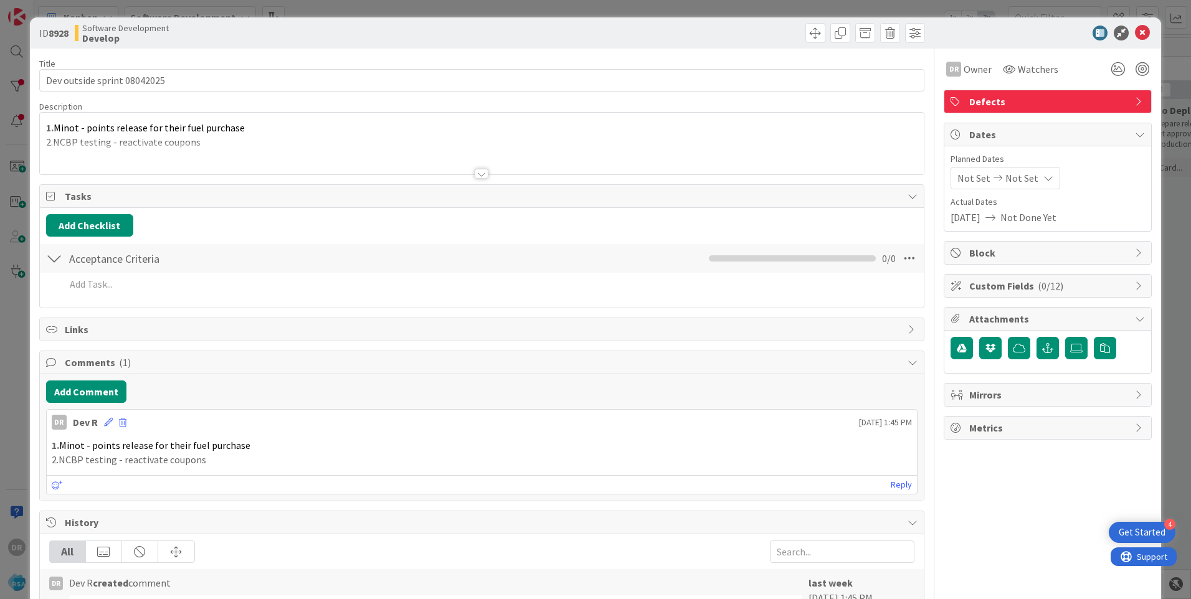
click at [207, 139] on div "1. Minot - points release for their fuel purchase 2.NCBP testing - reactivate c…" at bounding box center [482, 144] width 884 height 62
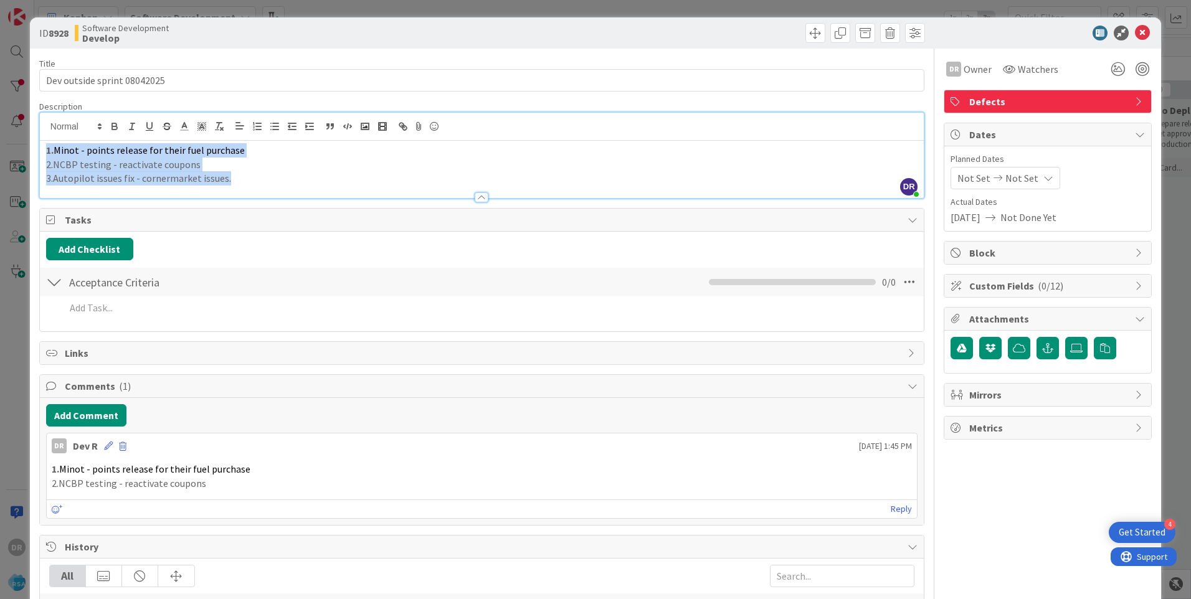
copy div "1. Minot - points release for their fuel purchase 2.NCBP testing - reactivate c…"
click at [108, 449] on icon at bounding box center [108, 446] width 9 height 9
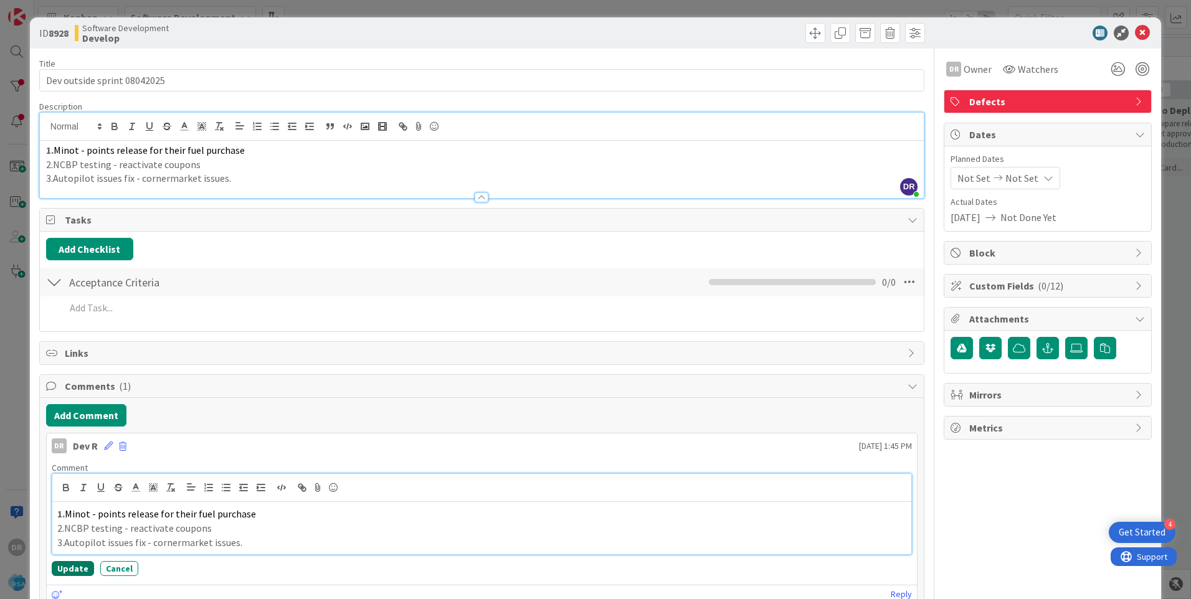
click at [76, 567] on button "Update" at bounding box center [73, 568] width 42 height 15
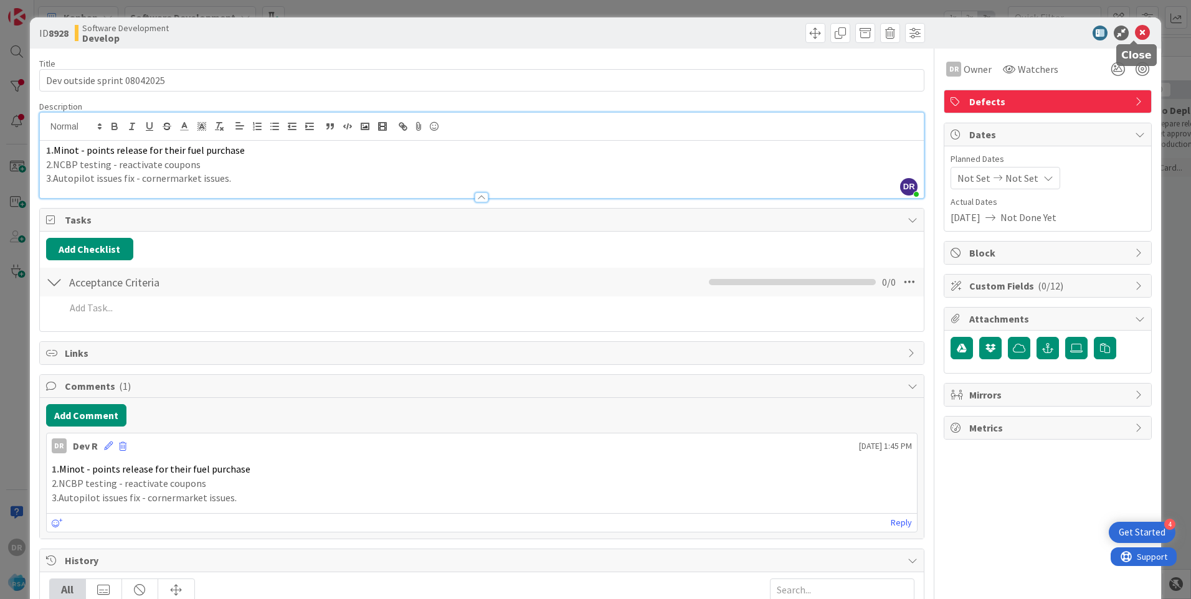
click at [1135, 32] on icon at bounding box center [1142, 33] width 15 height 15
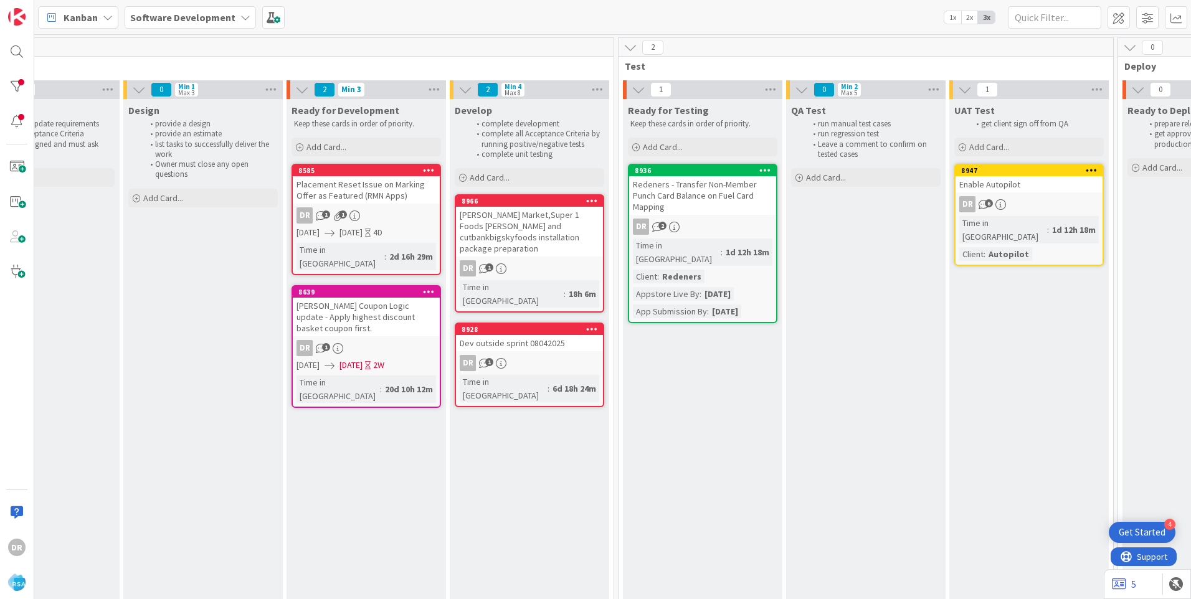
click at [517, 221] on div "Moody's Market,Super 1 Foods Polson and cutbankbigskyfoods installation package…" at bounding box center [529, 232] width 147 height 50
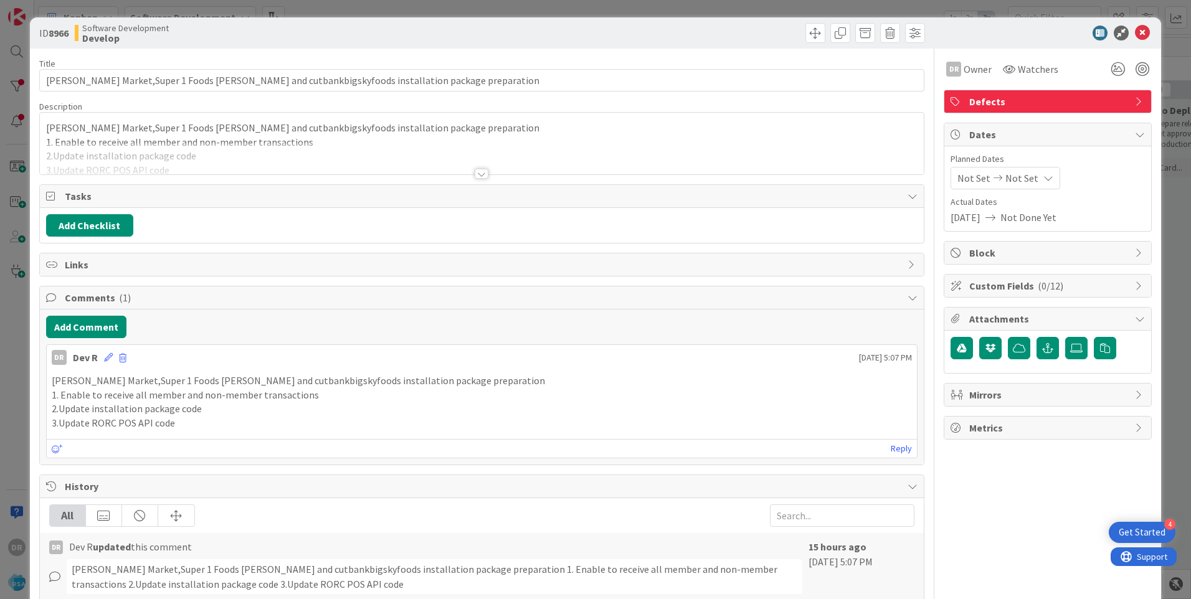
click at [118, 156] on div at bounding box center [482, 159] width 884 height 32
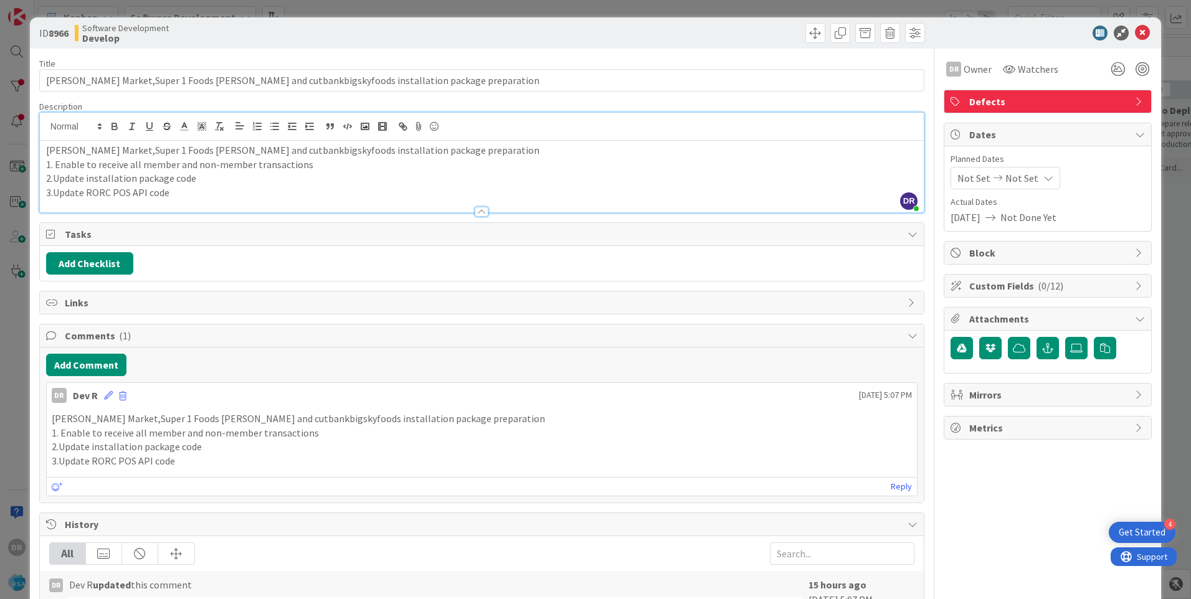
click at [254, 152] on p "Moody's Market,Super 1 Foods Polson and cutbankbigskyfoods installation package…" at bounding box center [481, 150] width 871 height 14
copy p "cutbankbigskyfoods"
click at [184, 194] on p "3.Update RORC POS API code" at bounding box center [481, 193] width 871 height 14
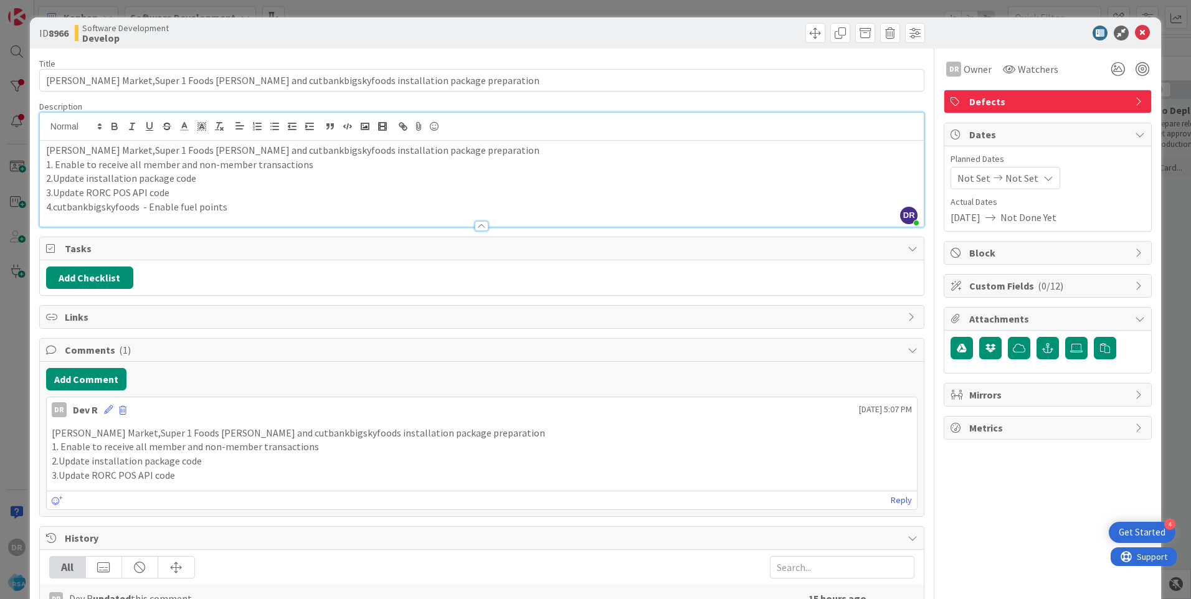
copy div "Moody's Market,Super 1 Foods Polson and cutbankbigskyfoods installation package…"
click at [108, 407] on icon at bounding box center [108, 410] width 9 height 9
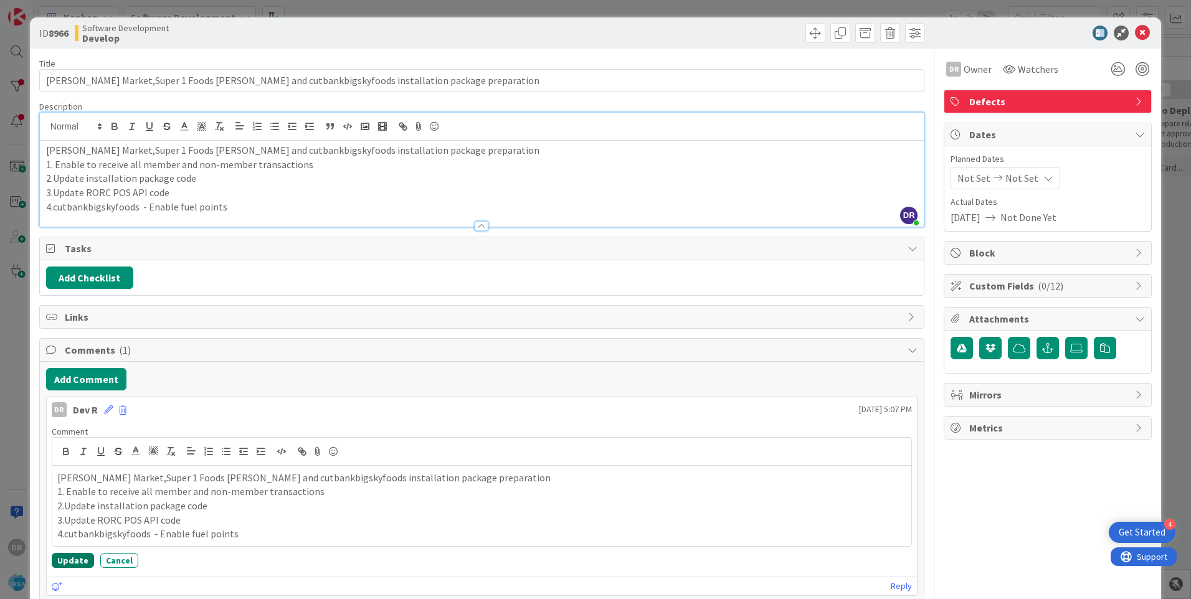
click at [67, 561] on button "Update" at bounding box center [73, 560] width 42 height 15
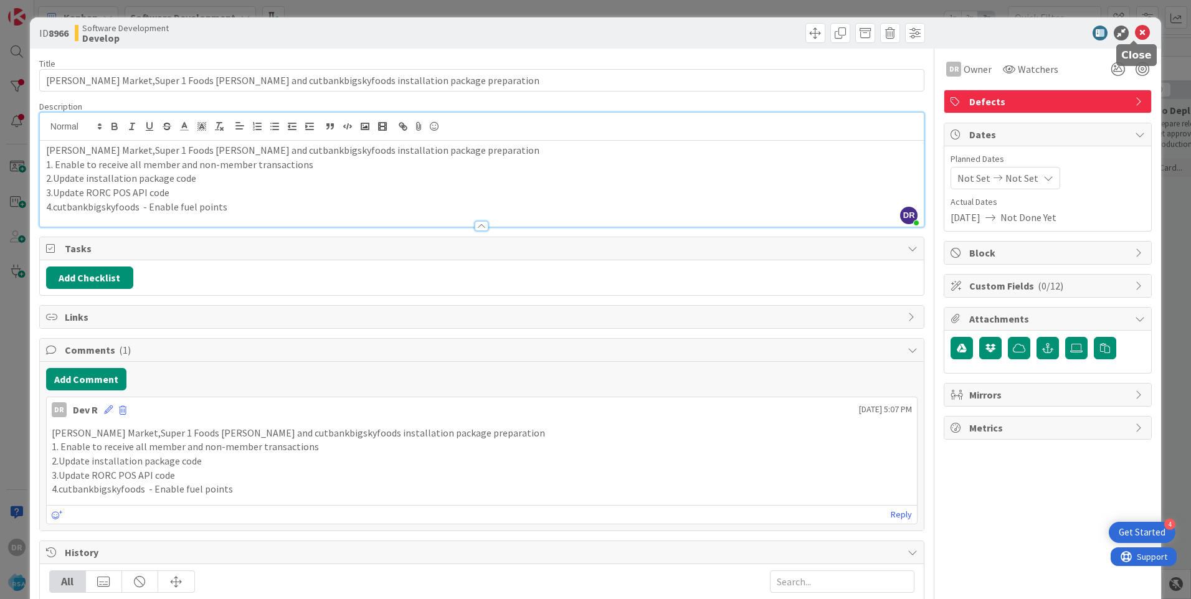
click at [1135, 33] on icon at bounding box center [1142, 33] width 15 height 15
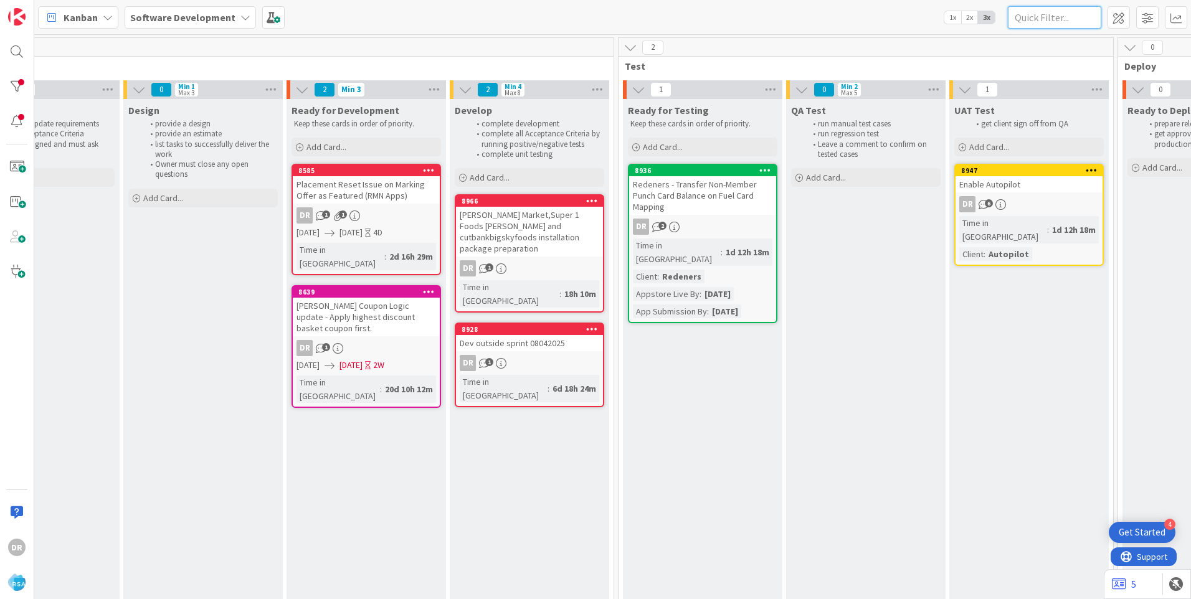
click at [1034, 21] on input "text" at bounding box center [1054, 17] width 93 height 22
paste input "8956"
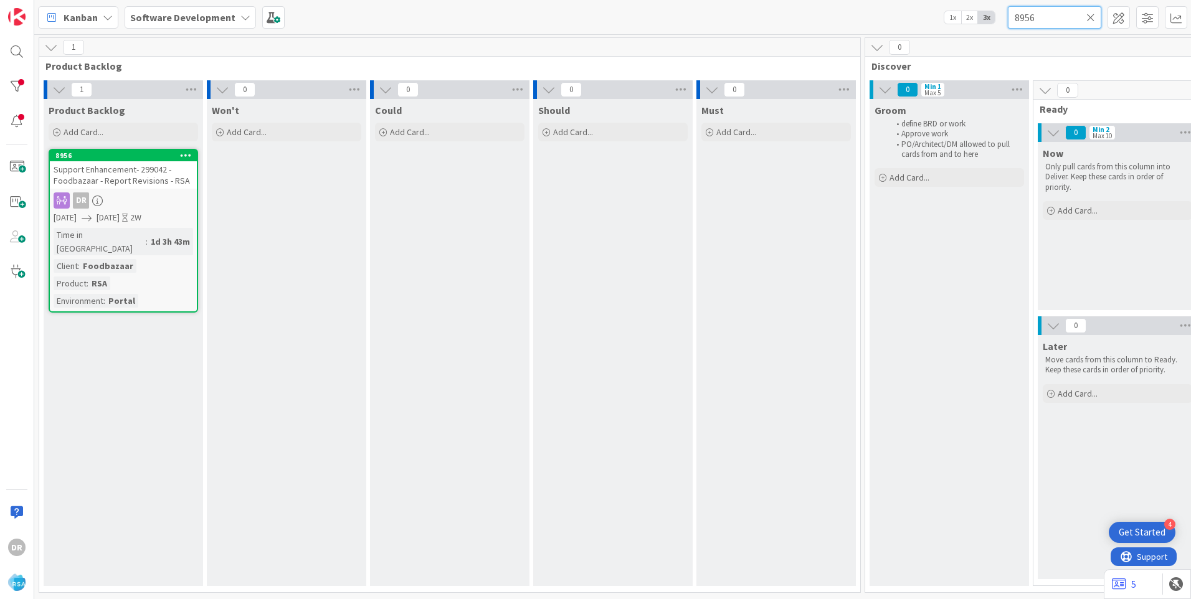
type input "8956"
click at [117, 186] on div "Support Enhancement- 299042 - Foodbazaar - Report Revisions - RSA" at bounding box center [123, 174] width 147 height 27
click at [117, 180] on span "Support Enhancement- 299042 - Foodbazaar - Report Revisions - RSA" at bounding box center [122, 175] width 136 height 22
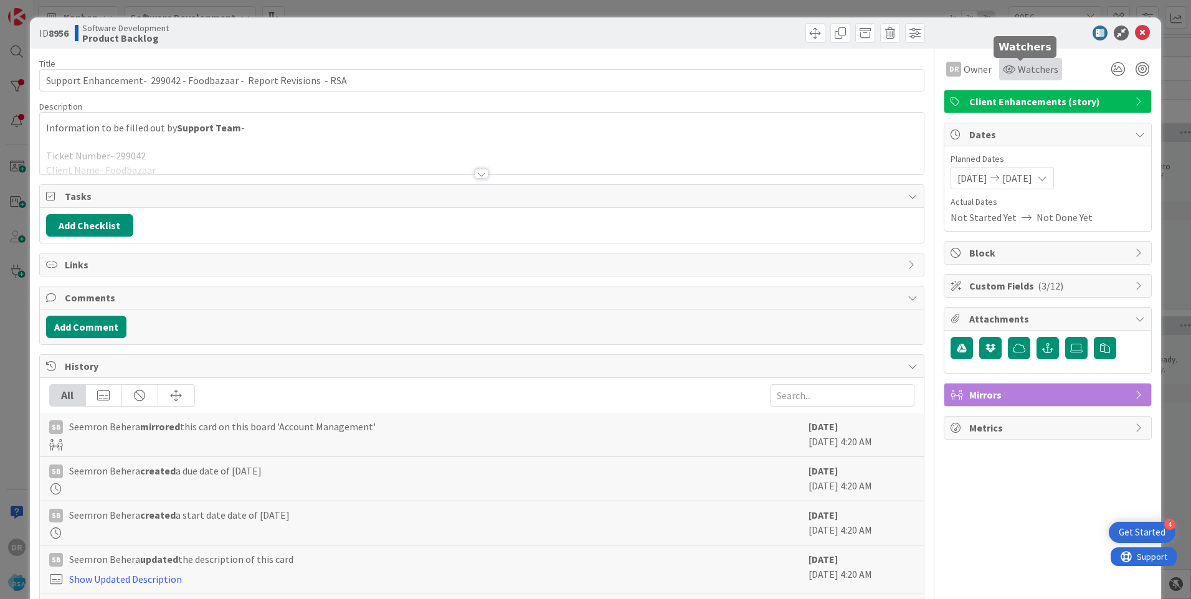
click at [1006, 70] on div "Watchers" at bounding box center [1030, 69] width 55 height 15
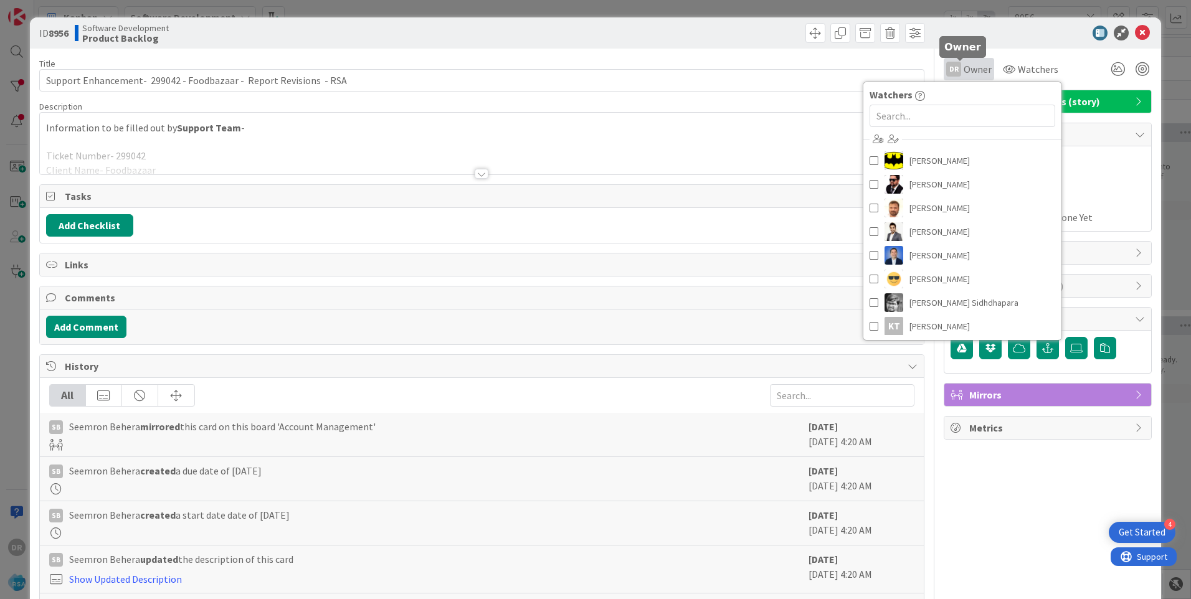
click at [966, 71] on span "Owner" at bounding box center [978, 69] width 28 height 15
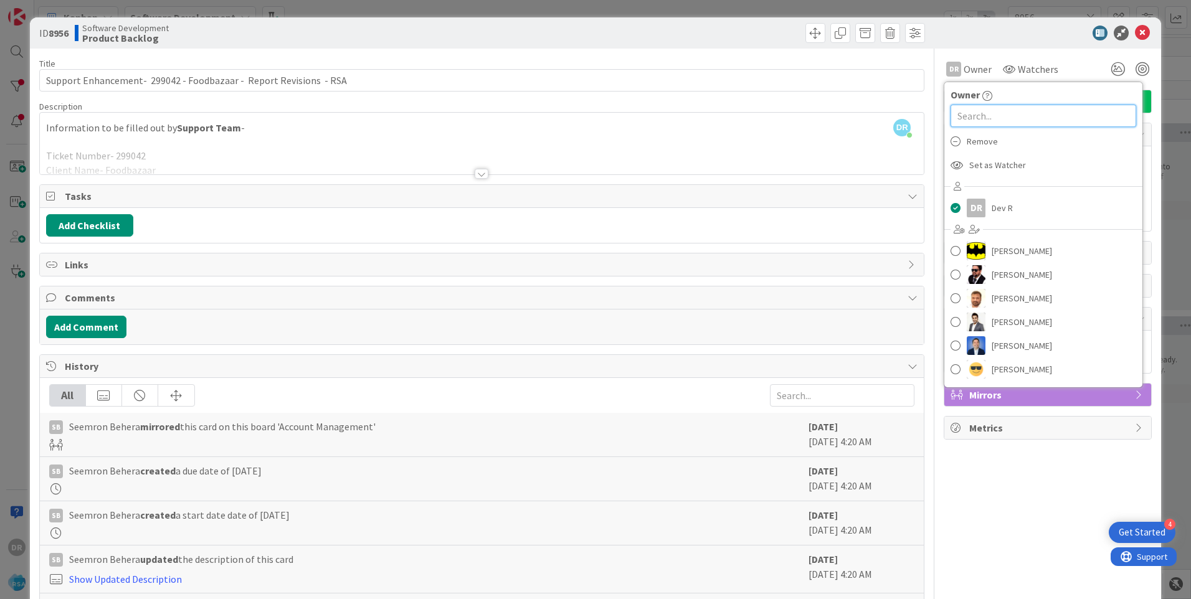
click at [982, 121] on input "text" at bounding box center [1044, 116] width 186 height 22
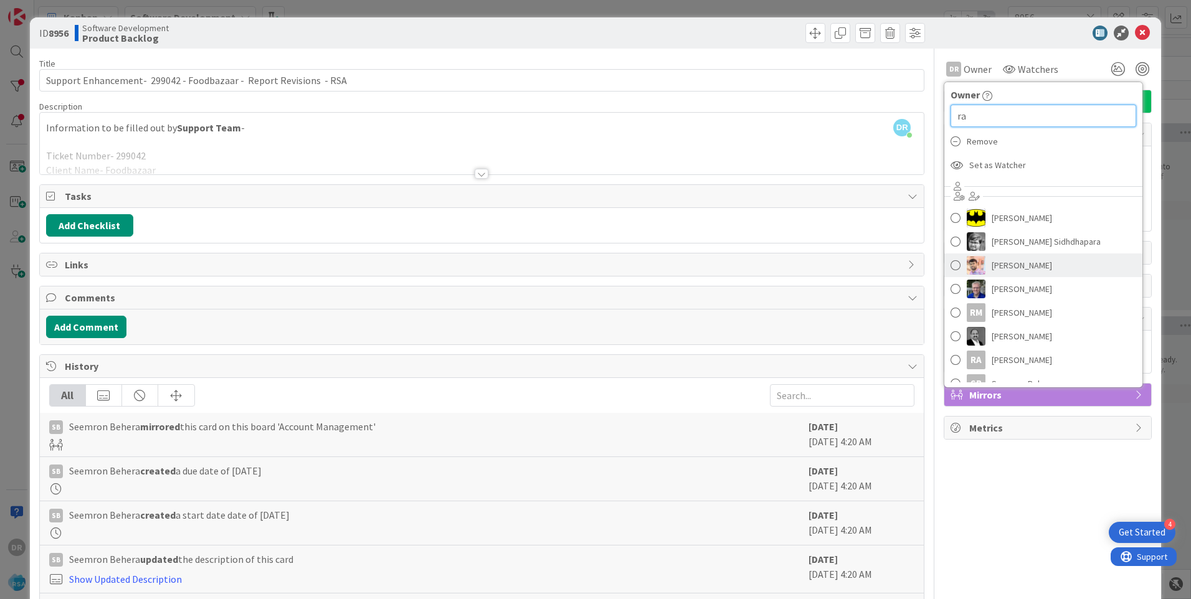
type input "ra"
click at [951, 267] on span at bounding box center [956, 265] width 10 height 19
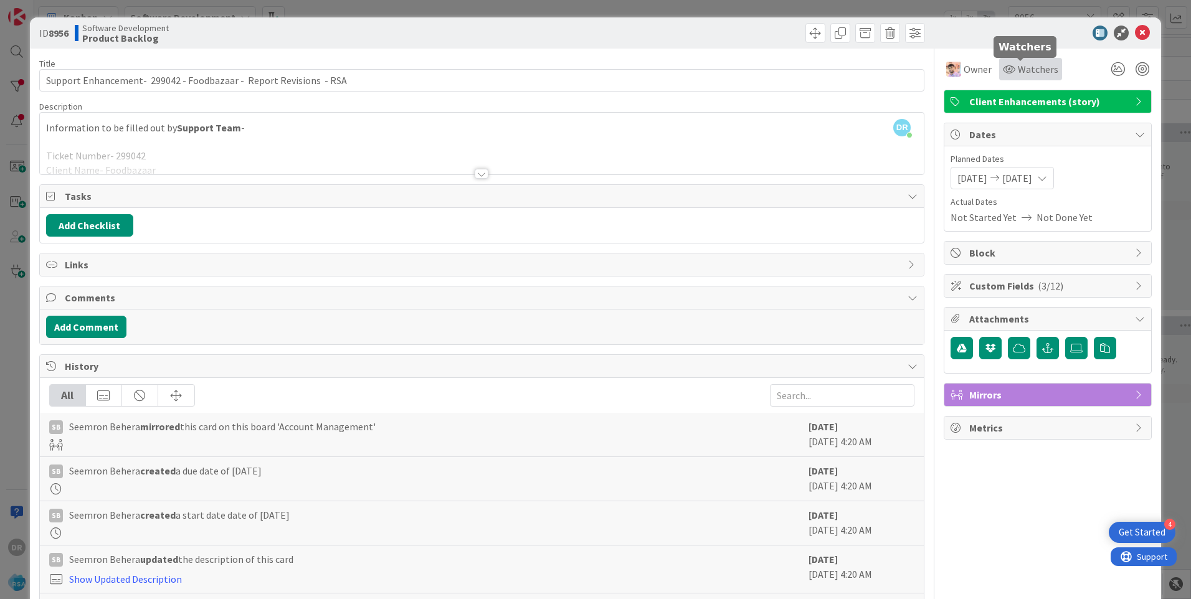
click at [1025, 70] on span "Watchers" at bounding box center [1038, 69] width 40 height 15
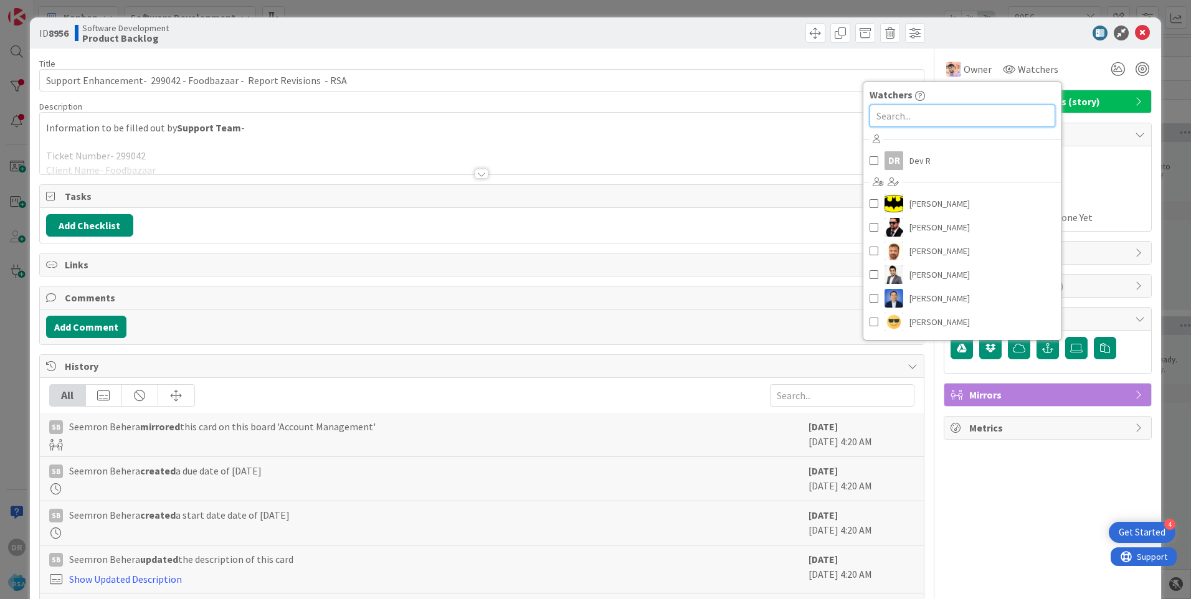
click at [914, 115] on input "text" at bounding box center [963, 116] width 186 height 22
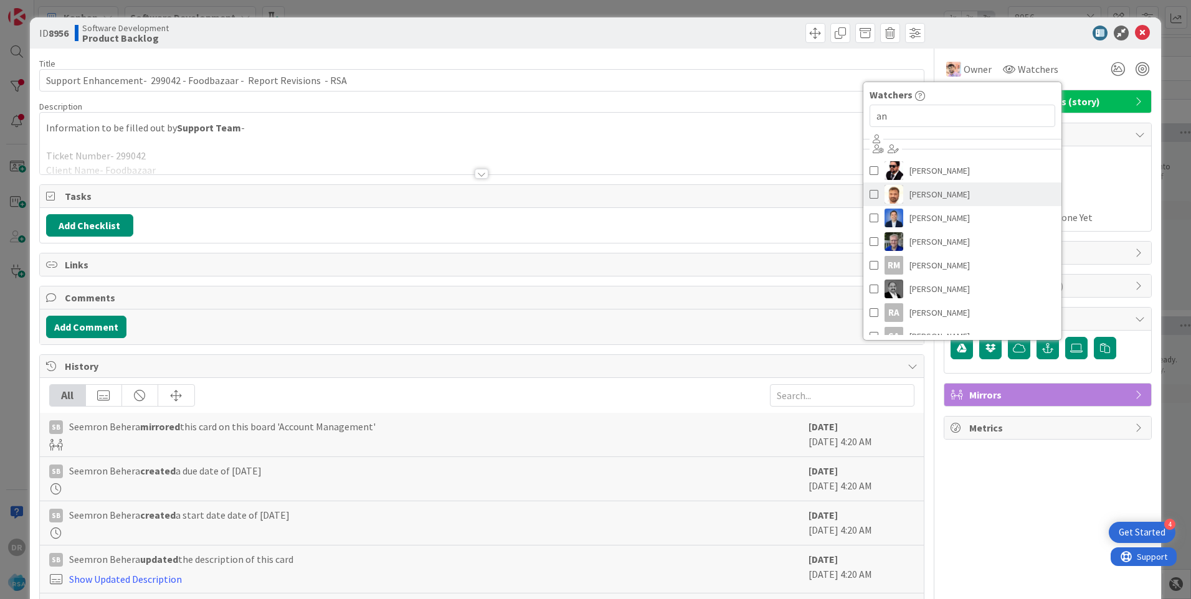
click at [870, 194] on span at bounding box center [874, 194] width 9 height 19
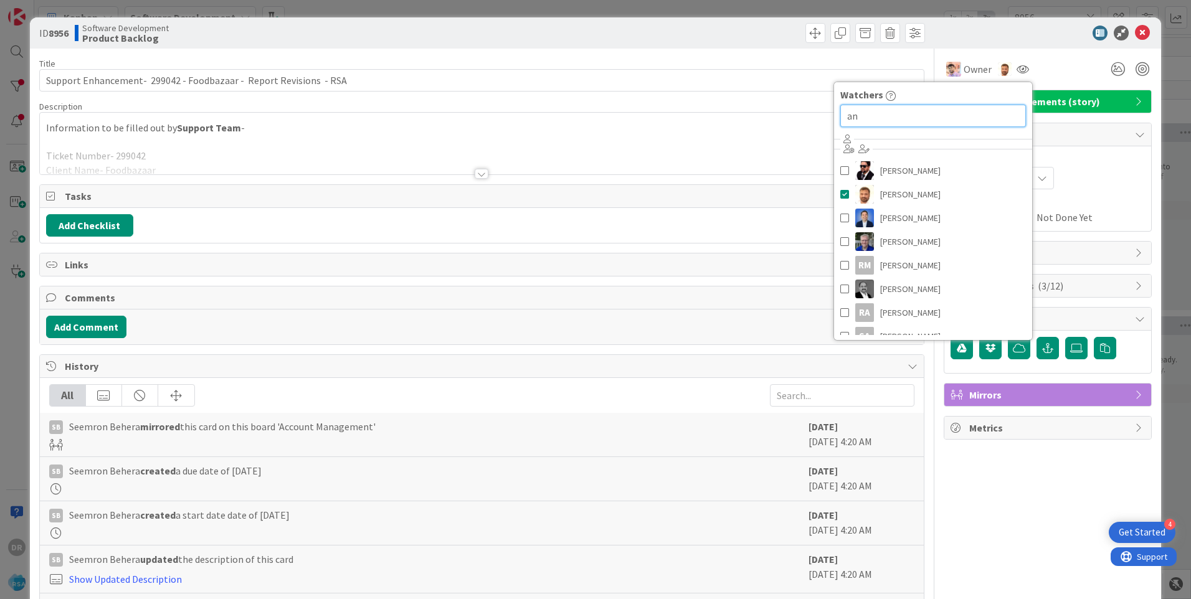
drag, startPoint x: 874, startPoint y: 118, endPoint x: 818, endPoint y: 118, distance: 56.1
click at [818, 118] on div "Title 68 / 128 Support Enhancement- 299042 - Foodbazaar - Report Revisions - RS…" at bounding box center [595, 359] width 1113 height 620
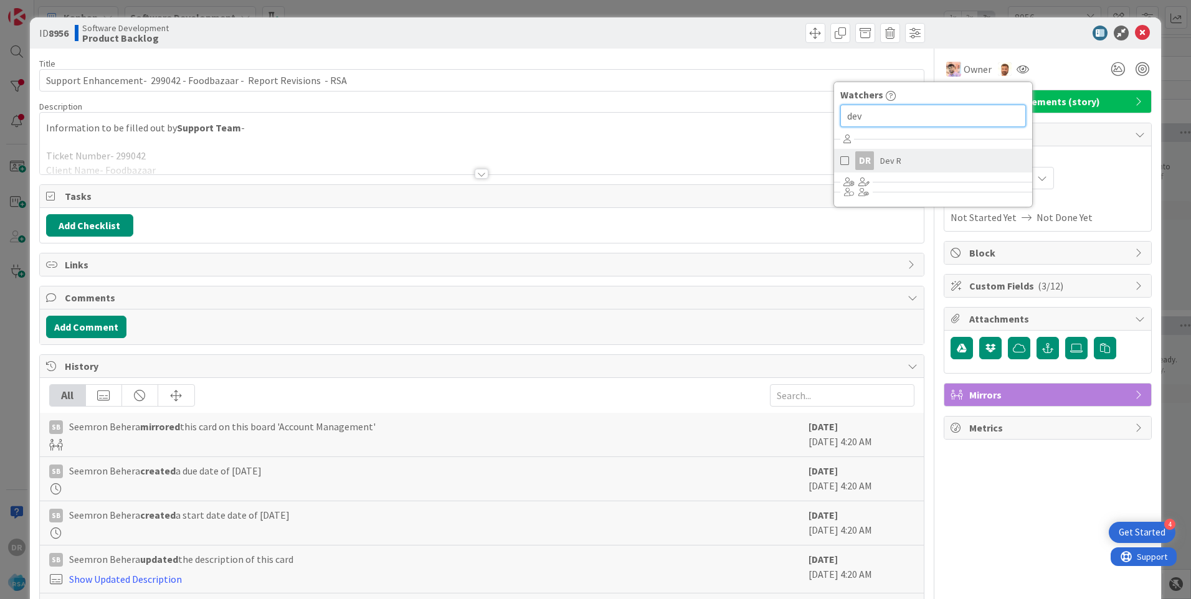
type input "dev"
click at [840, 161] on span at bounding box center [844, 160] width 9 height 19
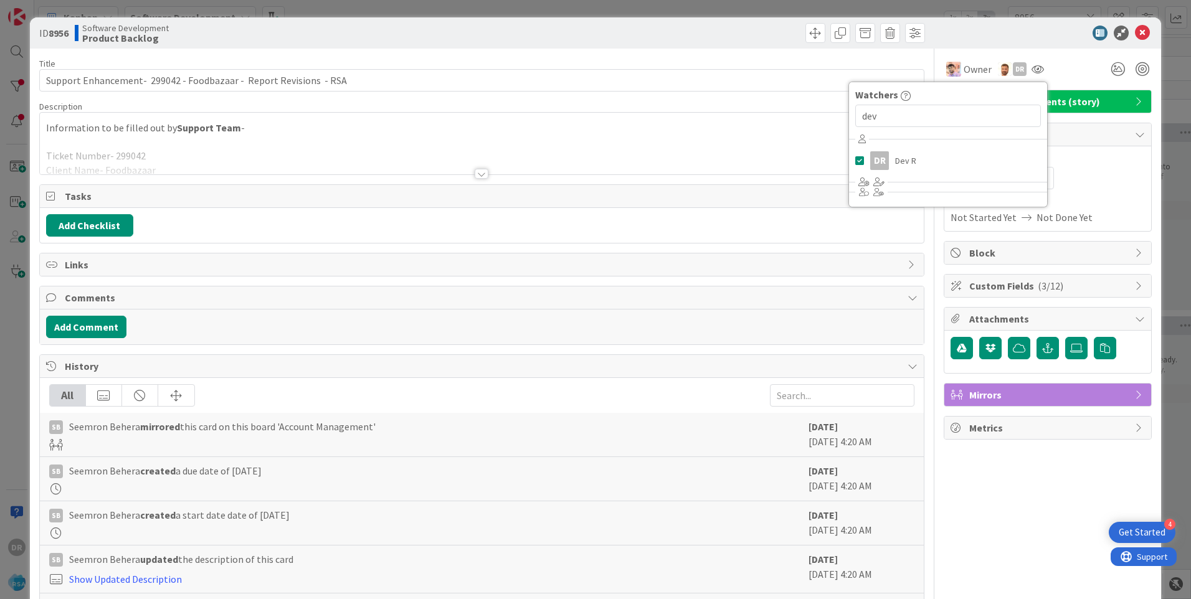
click at [980, 40] on div at bounding box center [1041, 33] width 221 height 15
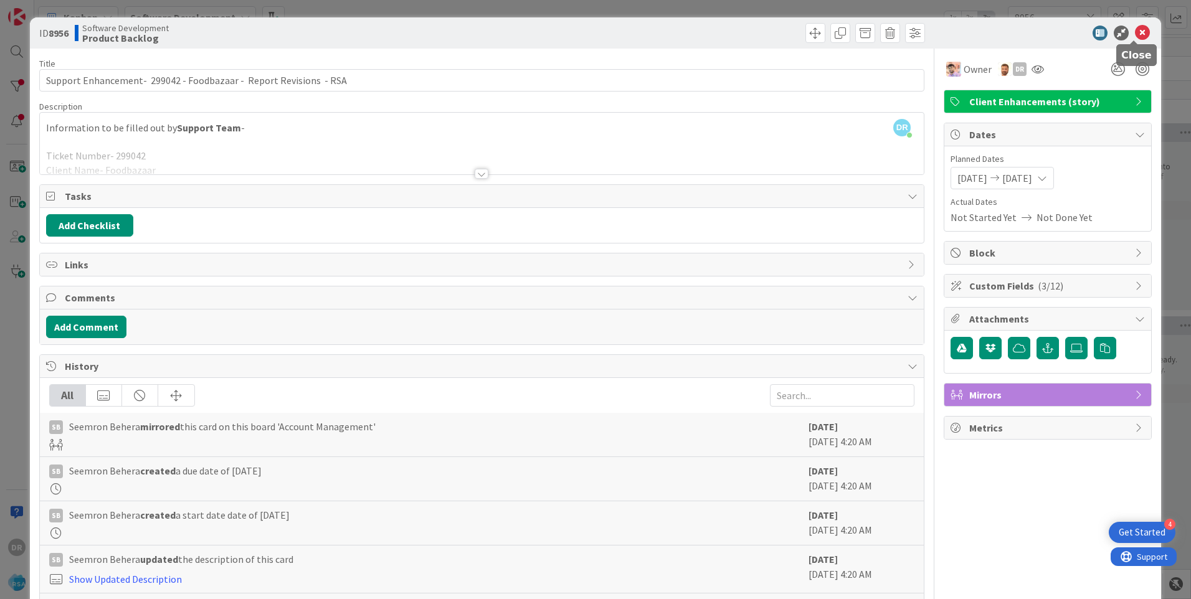
click at [1135, 32] on icon at bounding box center [1142, 33] width 15 height 15
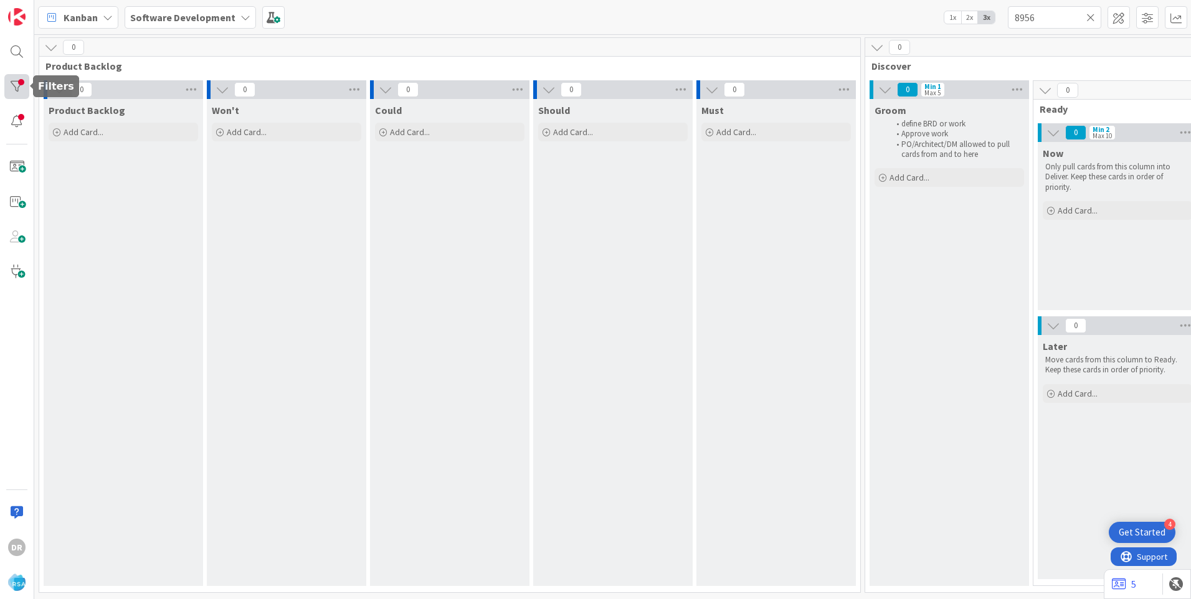
click at [18, 88] on div at bounding box center [16, 86] width 25 height 25
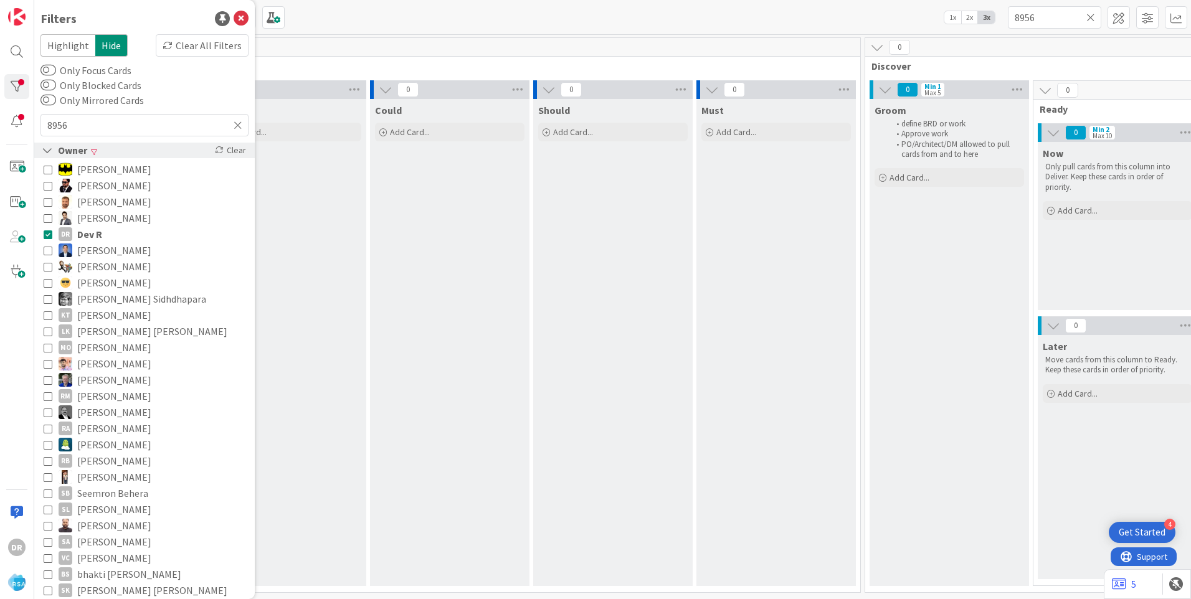
click at [48, 153] on icon at bounding box center [47, 150] width 11 height 11
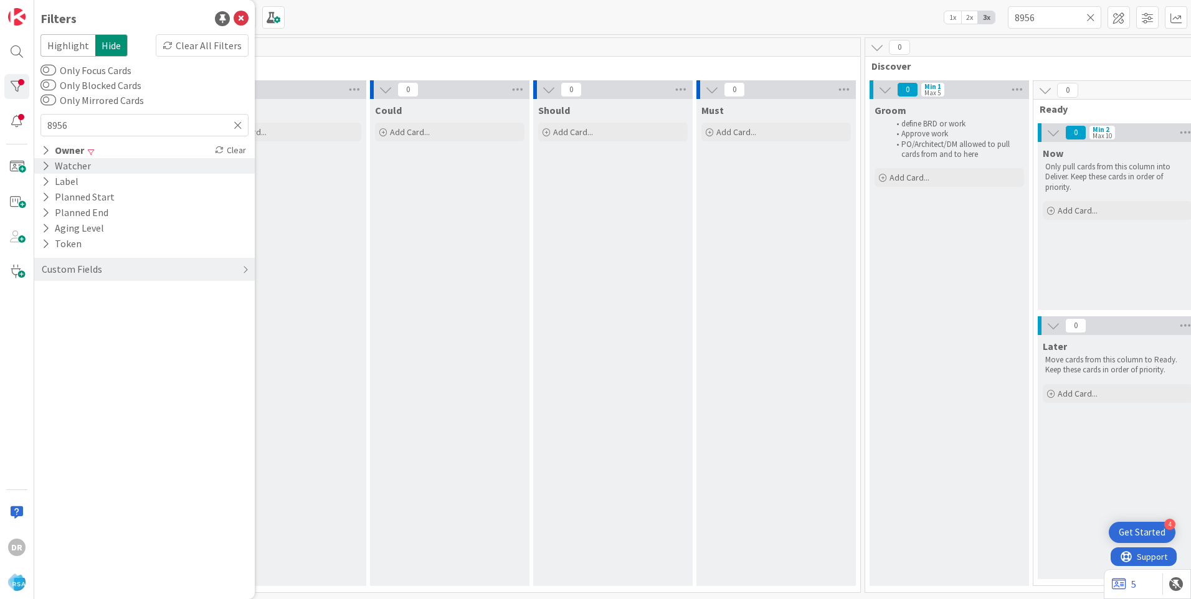
click at [48, 168] on icon at bounding box center [46, 166] width 8 height 11
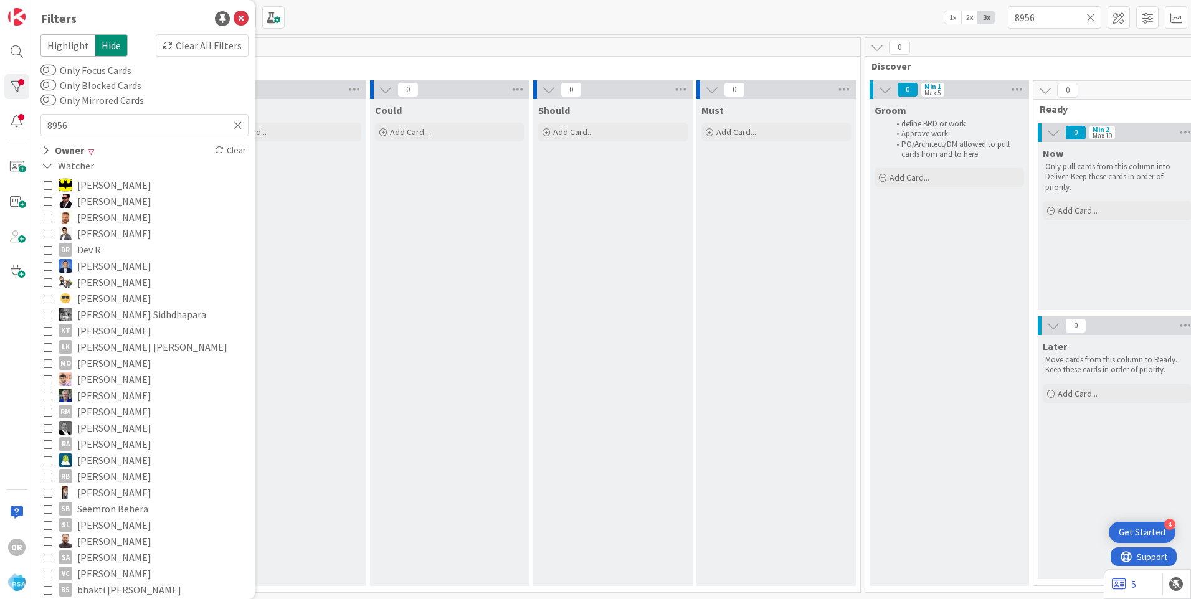
click at [50, 249] on icon at bounding box center [48, 249] width 9 height 9
click at [357, 226] on div "Won't Add Card..." at bounding box center [286, 342] width 159 height 487
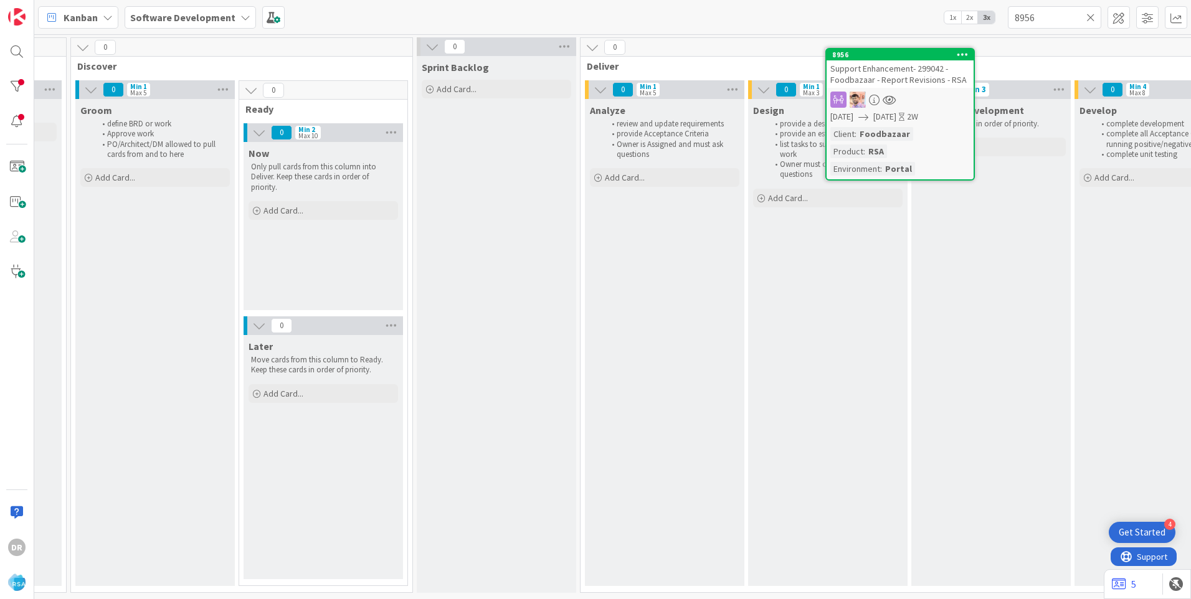
scroll to position [0, 818]
